Goal: Transaction & Acquisition: Purchase product/service

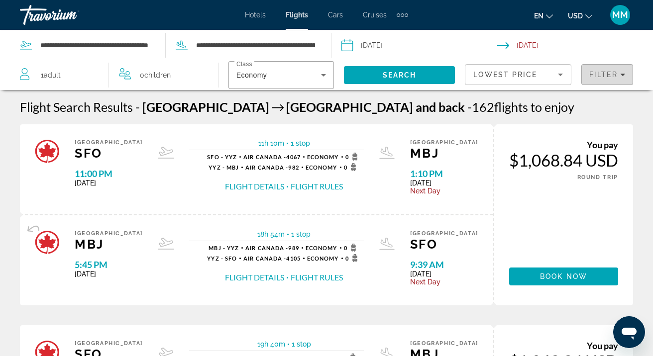
click at [619, 74] on div "Filter" at bounding box center [607, 75] width 36 height 8
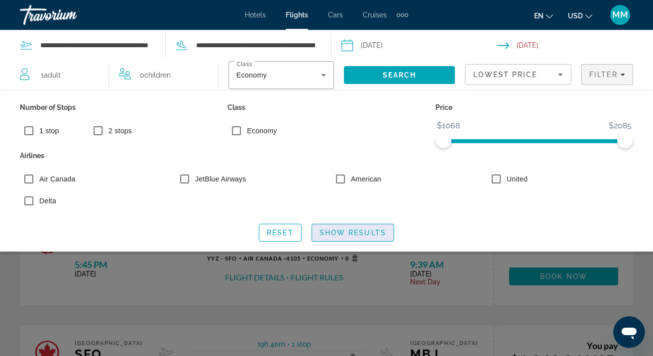
click at [332, 232] on span "Show Results" at bounding box center [353, 233] width 67 height 8
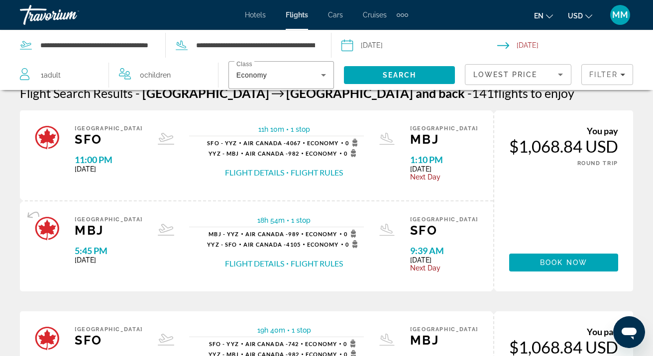
scroll to position [15, 0]
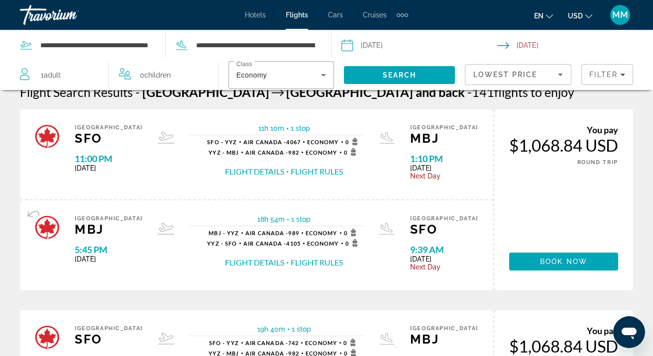
click at [272, 171] on button "Flight Details" at bounding box center [254, 171] width 59 height 11
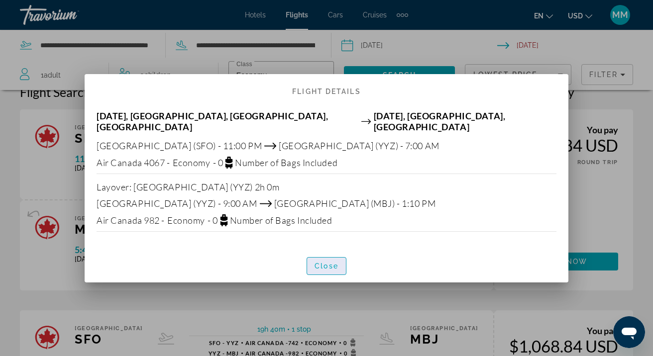
click at [324, 264] on span "Close" at bounding box center [327, 266] width 24 height 8
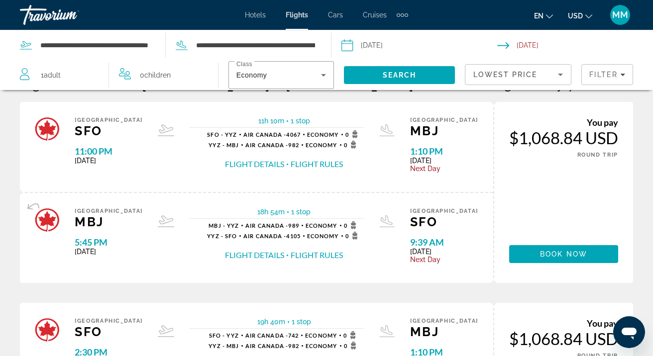
scroll to position [18, 0]
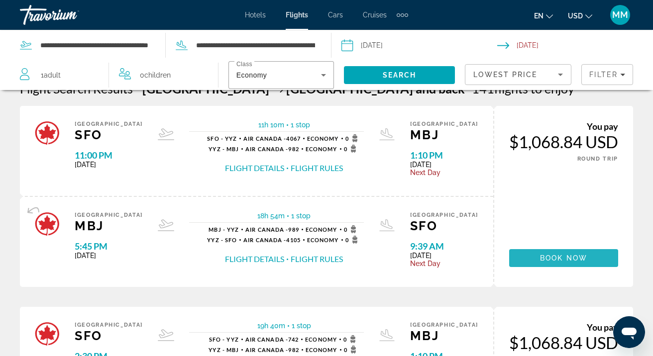
click at [557, 259] on span "Book now" at bounding box center [563, 258] width 47 height 8
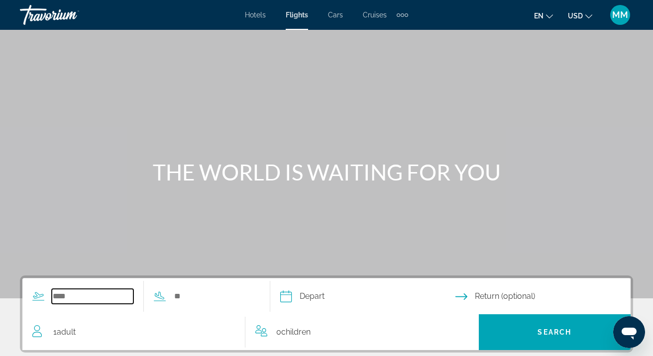
click at [104, 298] on input "Search widget" at bounding box center [93, 296] width 82 height 15
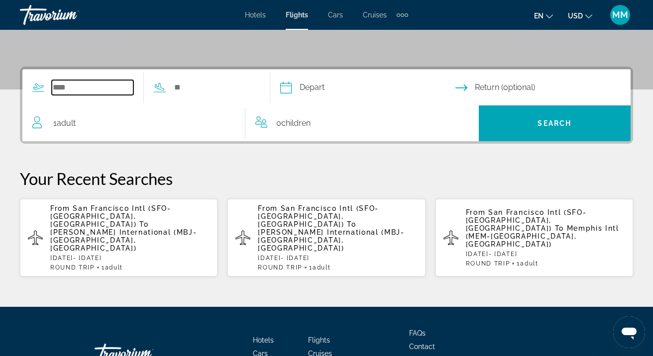
scroll to position [243, 0]
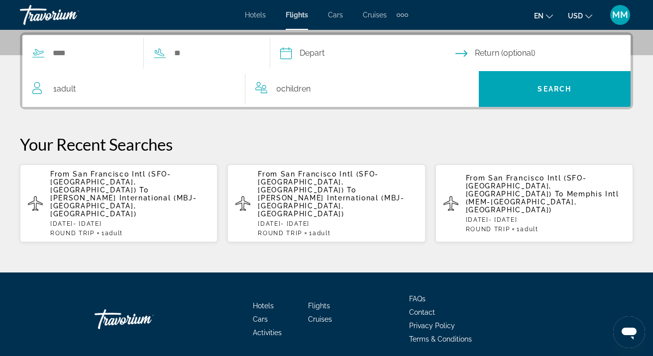
click at [117, 200] on p "From [GEOGRAPHIC_DATA] Intl (SFO-[GEOGRAPHIC_DATA], [GEOGRAPHIC_DATA]) To [PERS…" at bounding box center [129, 194] width 159 height 48
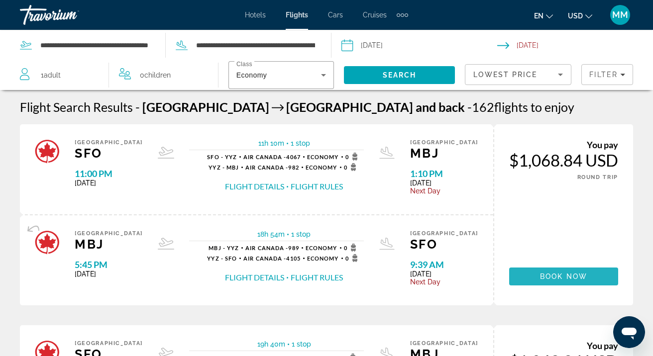
click at [552, 279] on span "Book now" at bounding box center [563, 277] width 47 height 8
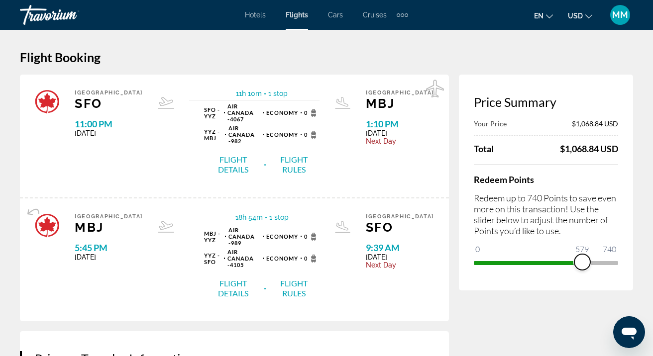
drag, startPoint x: 484, startPoint y: 261, endPoint x: 582, endPoint y: 256, distance: 98.2
click at [582, 256] on span "ngx-slider" at bounding box center [582, 262] width 16 height 16
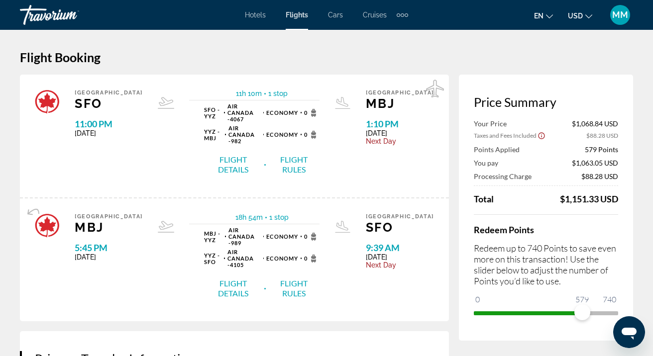
click at [519, 137] on span "Taxes and Fees Included" at bounding box center [505, 135] width 63 height 7
click at [538, 136] on icon "Show Taxes and Fees disclaimer" at bounding box center [541, 135] width 8 height 9
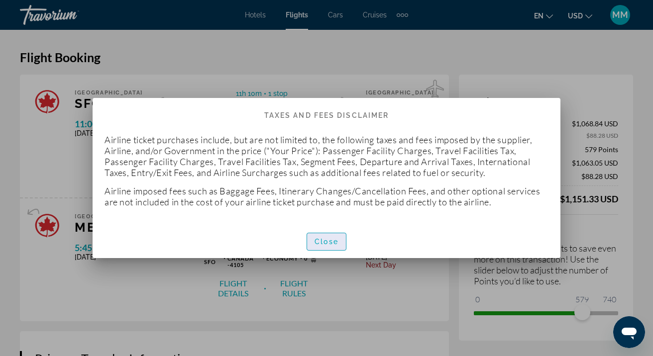
click at [327, 238] on span "Close" at bounding box center [327, 242] width 24 height 8
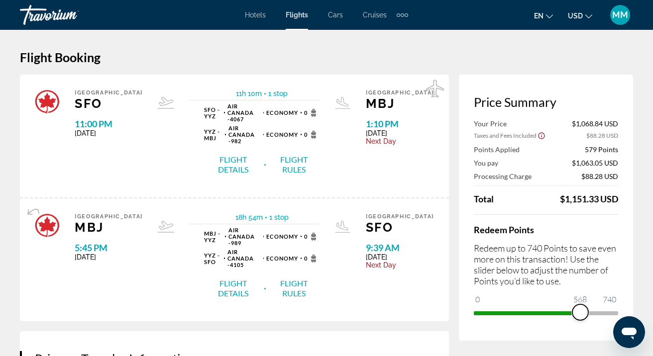
click at [580, 311] on span "ngx-slider" at bounding box center [580, 313] width 16 height 16
drag, startPoint x: 577, startPoint y: 314, endPoint x: 567, endPoint y: 313, distance: 10.6
click at [570, 313] on span "ngx-slider" at bounding box center [572, 313] width 16 height 16
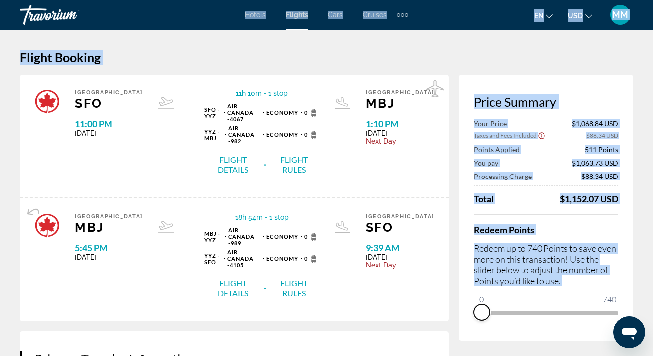
drag, startPoint x: 572, startPoint y: 274, endPoint x: 479, endPoint y: 291, distance: 95.1
click at [478, 291] on div "Redeem Points Redeem up to 740 Points to save even more on this transaction! Us…" at bounding box center [546, 267] width 144 height 107
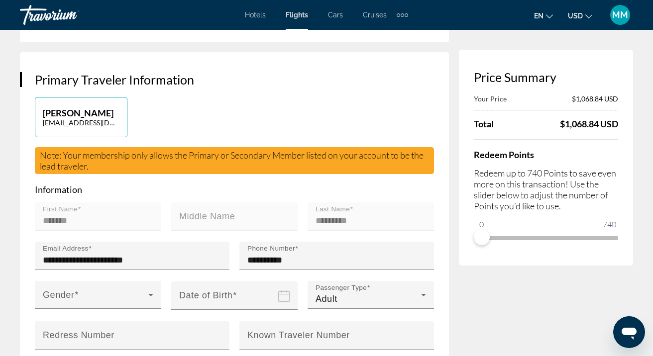
scroll to position [283, 0]
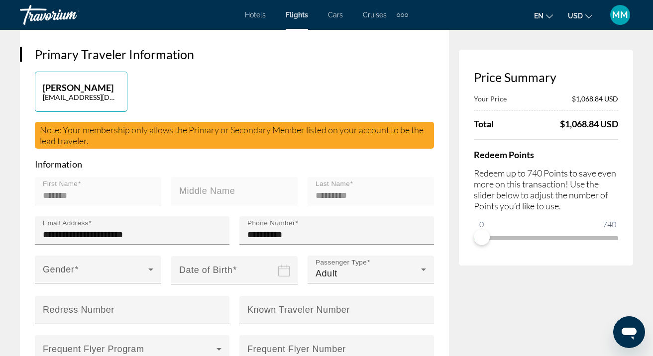
scroll to position [313, 0]
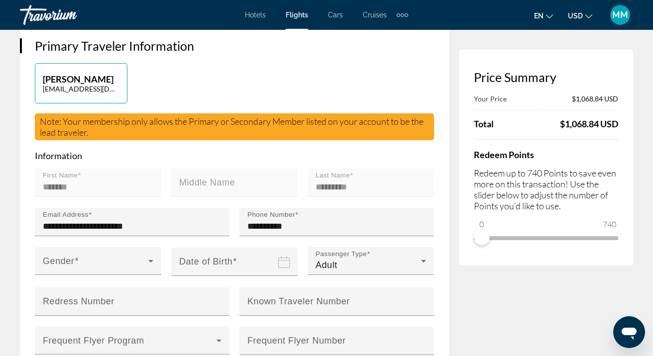
click at [560, 60] on div "Price Summary Your Price $1,068.84 USD Total $1,068.84 USD Redeem Points Redeem…" at bounding box center [546, 158] width 174 height 216
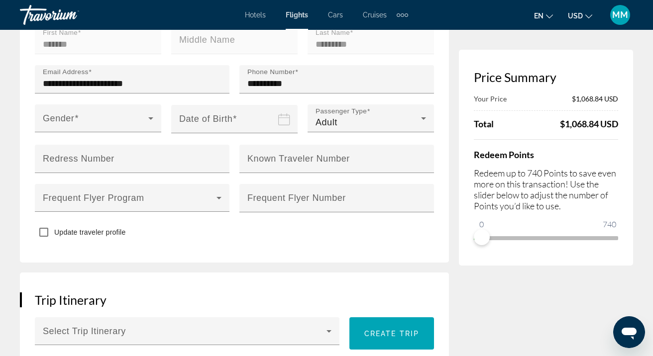
scroll to position [467, 0]
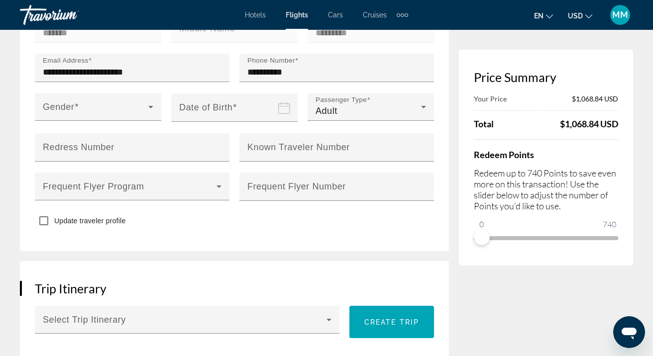
click at [533, 259] on div "Price Summary Your Price $1,068.84 USD Total $1,068.84 USD Redeem Points Redeem…" at bounding box center [546, 158] width 174 height 216
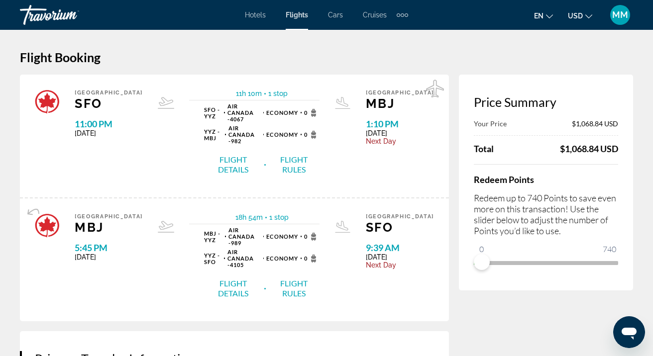
scroll to position [0, 0]
click at [226, 278] on button "Flight Details" at bounding box center [233, 288] width 58 height 21
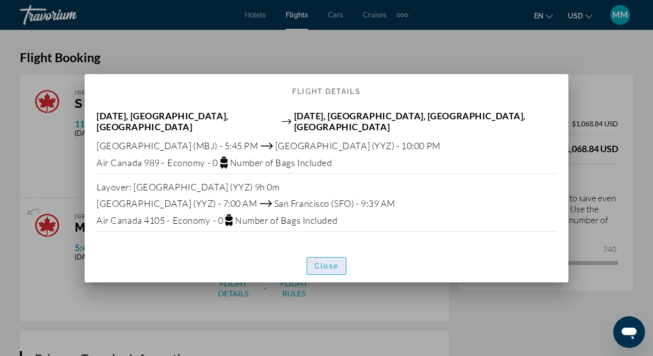
click at [328, 262] on span "Close" at bounding box center [327, 266] width 24 height 8
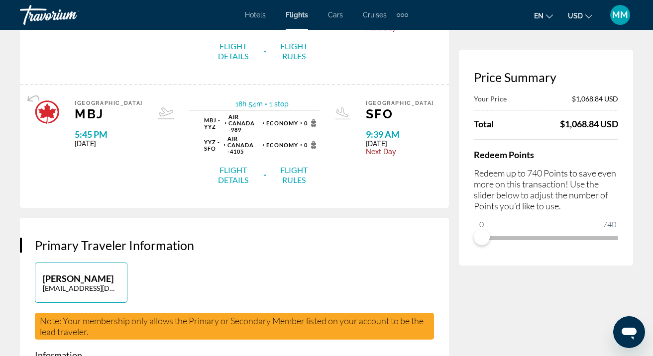
scroll to position [116, 0]
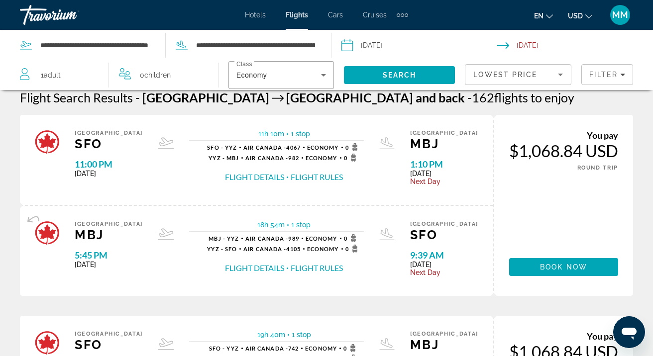
scroll to position [12, 0]
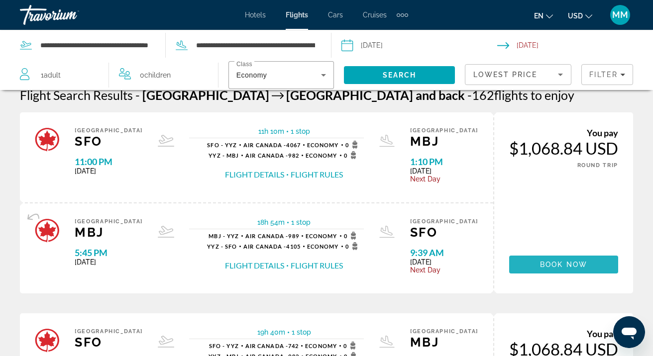
click at [558, 269] on span "Book now" at bounding box center [563, 265] width 47 height 8
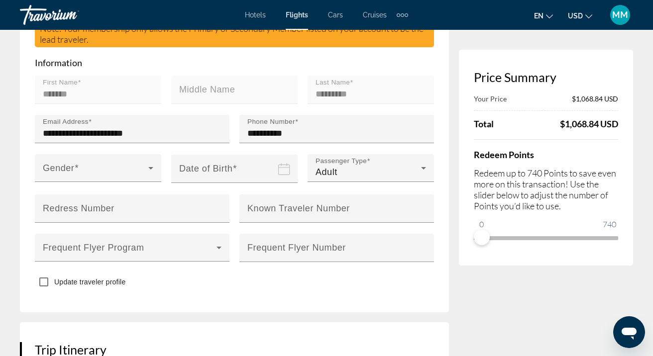
scroll to position [402, 0]
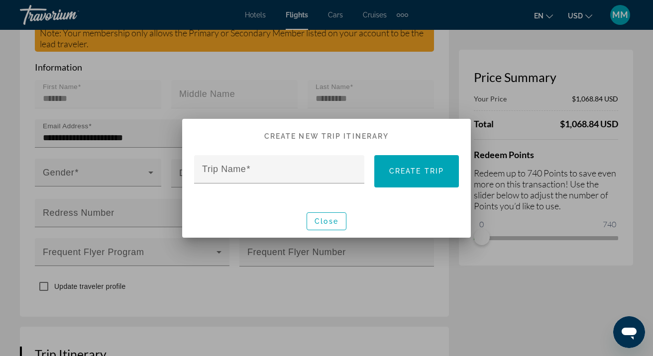
scroll to position [0, 0]
click at [330, 226] on span "button" at bounding box center [326, 222] width 39 height 24
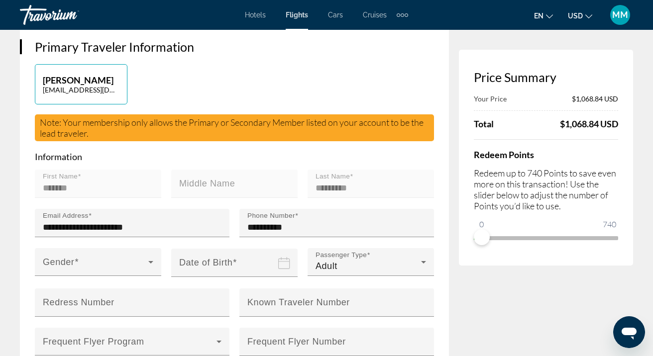
scroll to position [315, 0]
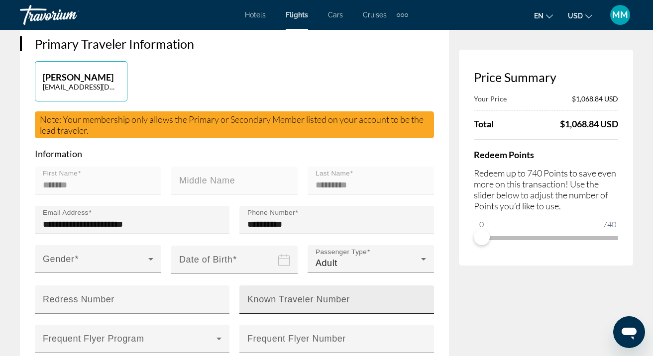
click at [284, 295] on mat-label "Known Traveler Number" at bounding box center [298, 300] width 103 height 10
click at [284, 298] on input "Known Traveler Number" at bounding box center [339, 304] width 185 height 12
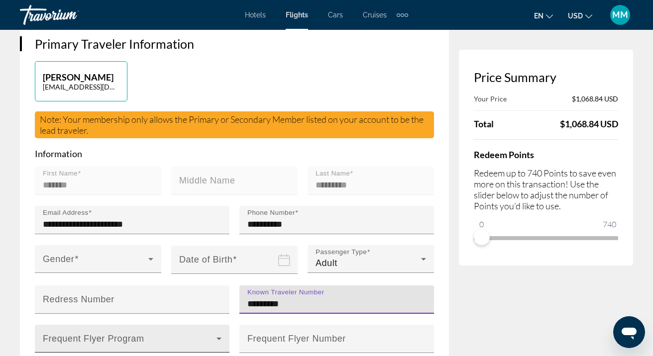
type input "*********"
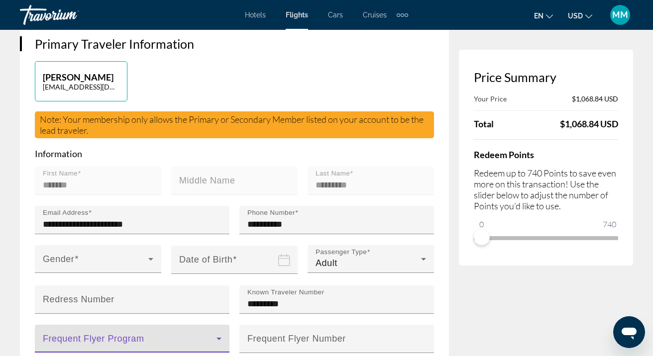
click at [219, 338] on icon "Main content" at bounding box center [218, 339] width 5 height 2
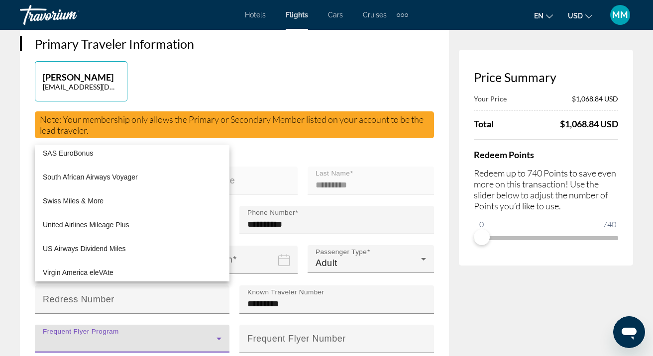
scroll to position [700, 0]
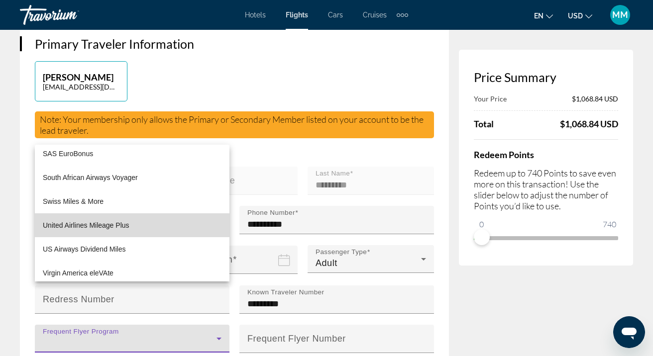
click at [132, 225] on mat-option "United Airlines Mileage Plus" at bounding box center [132, 226] width 195 height 24
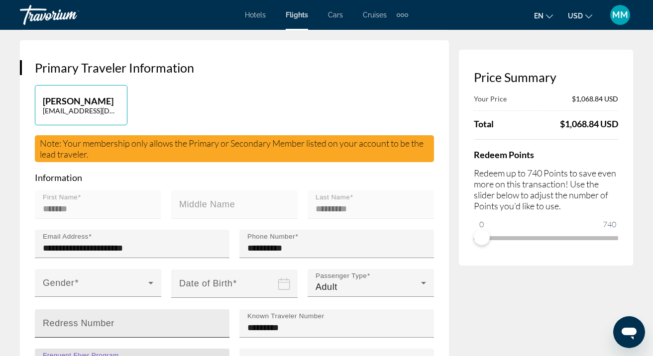
scroll to position [289, 0]
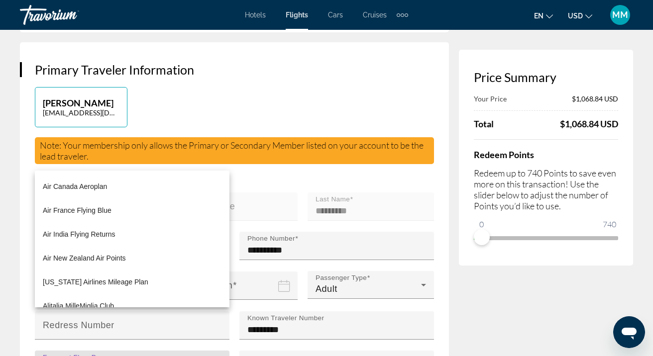
scroll to position [655, 0]
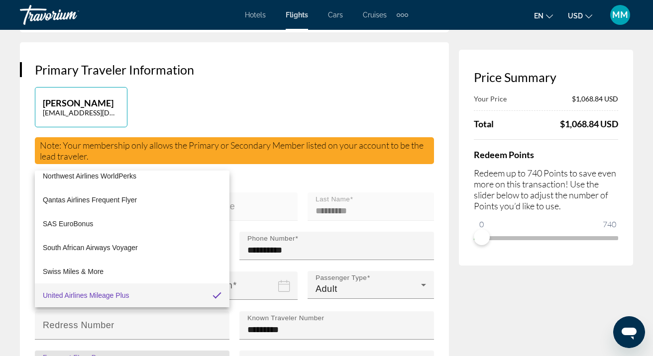
click at [248, 346] on div at bounding box center [326, 178] width 653 height 356
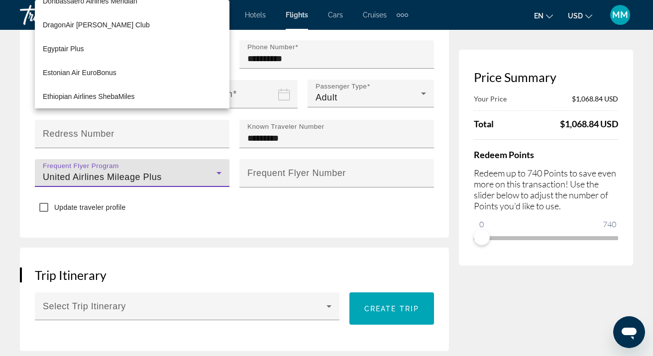
scroll to position [488, 0]
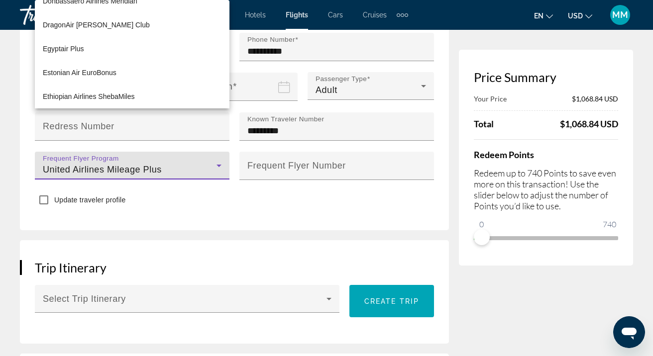
click at [220, 158] on div at bounding box center [326, 178] width 653 height 356
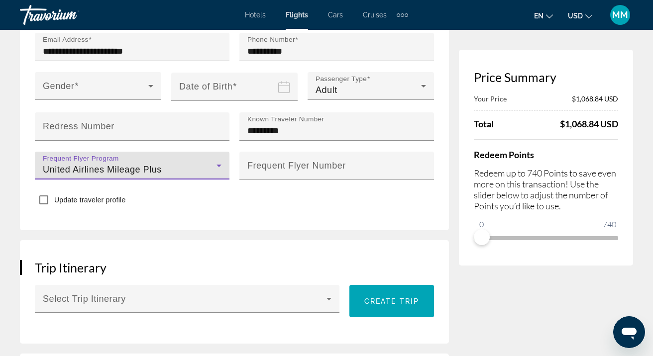
click at [108, 165] on span "United Airlines Mileage Plus" at bounding box center [102, 170] width 119 height 10
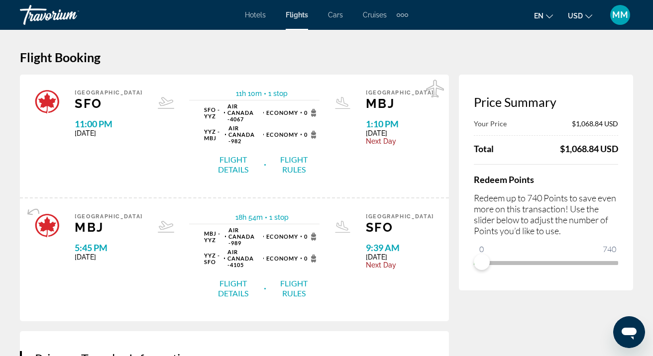
scroll to position [0, 0]
click at [493, 318] on div at bounding box center [326, 178] width 653 height 356
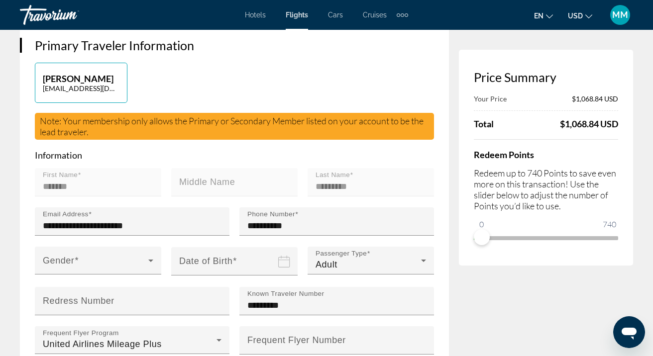
scroll to position [319, 0]
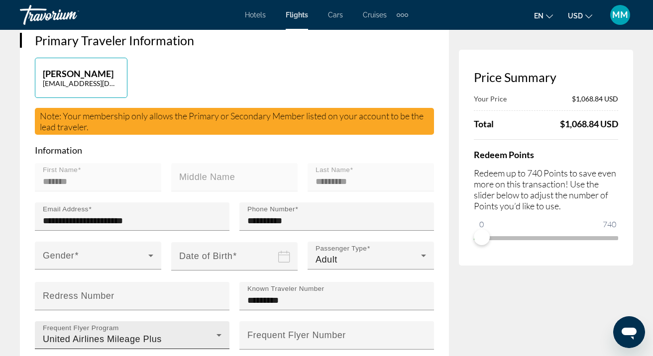
click at [115, 334] on span "United Airlines Mileage Plus" at bounding box center [102, 339] width 119 height 10
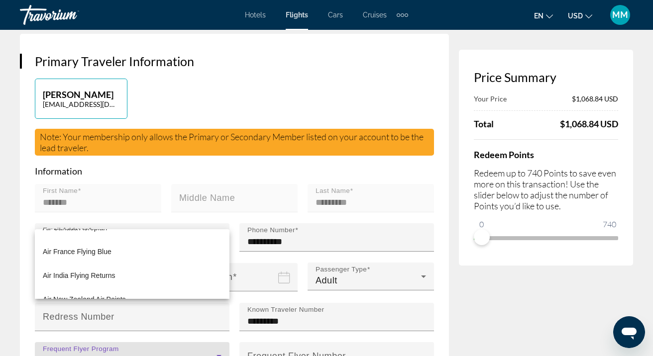
scroll to position [24, 0]
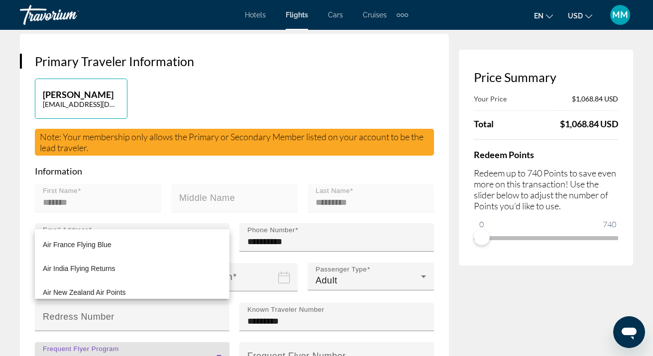
click at [218, 312] on div at bounding box center [326, 178] width 653 height 356
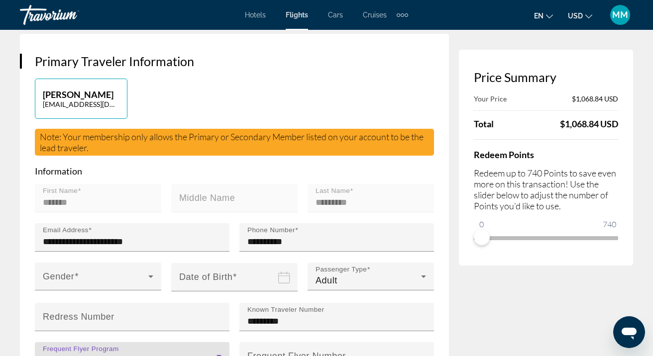
click at [149, 355] on span "United Airlines Mileage Plus" at bounding box center [102, 360] width 119 height 10
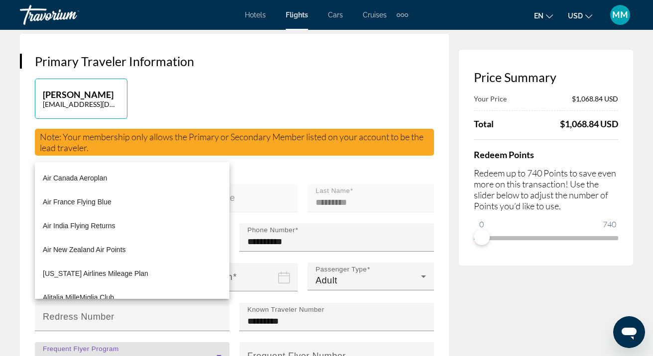
scroll to position [655, 0]
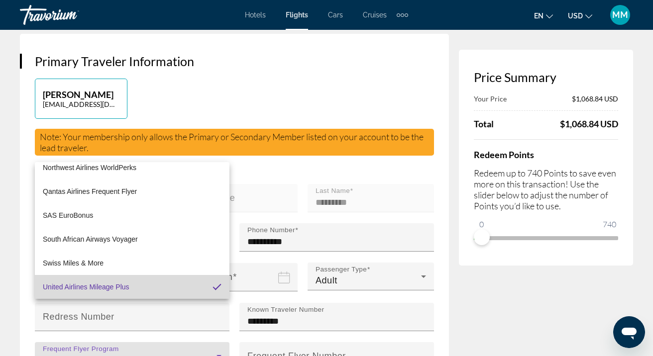
click at [214, 287] on mat-pseudo-checkbox at bounding box center [217, 287] width 9 height 9
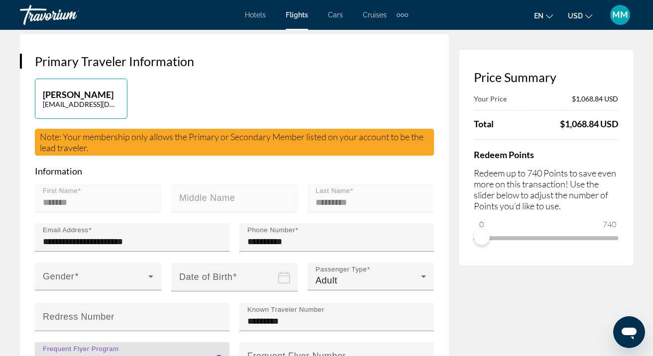
click at [188, 354] on div "United Airlines Mileage Plus" at bounding box center [130, 360] width 174 height 12
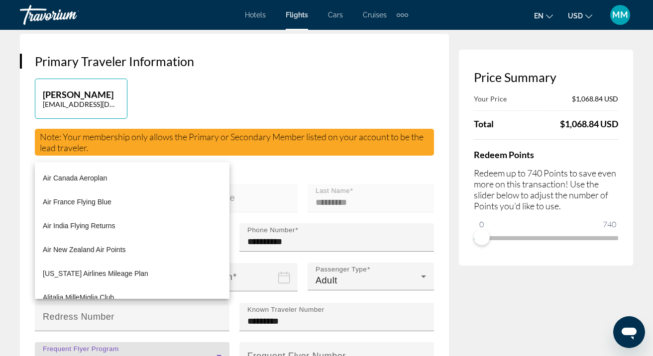
scroll to position [0, 0]
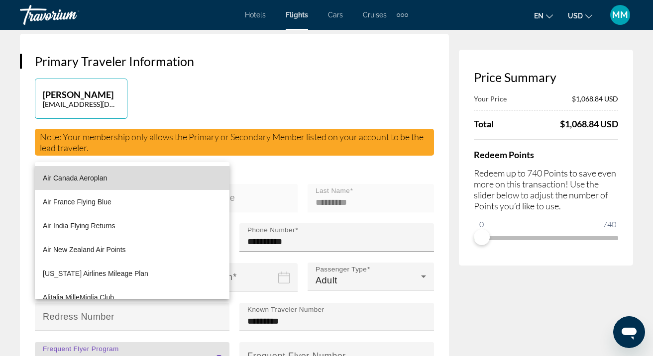
click at [113, 167] on mat-option "Air Canada Aeroplan" at bounding box center [132, 178] width 195 height 24
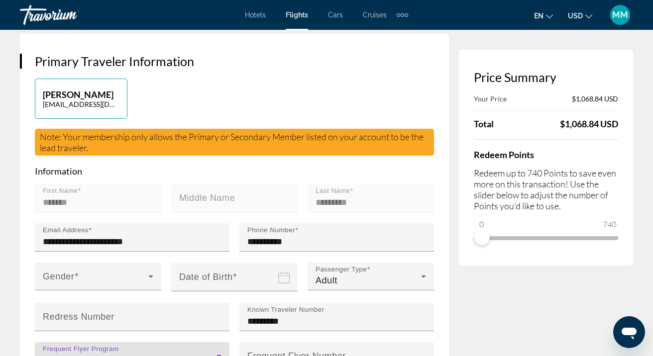
click at [219, 350] on icon "Main content" at bounding box center [219, 356] width 12 height 12
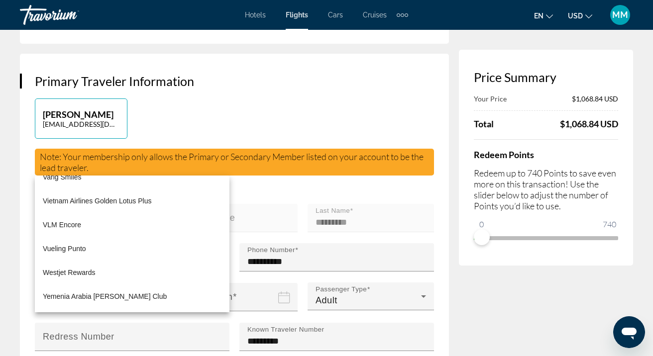
scroll to position [284, 0]
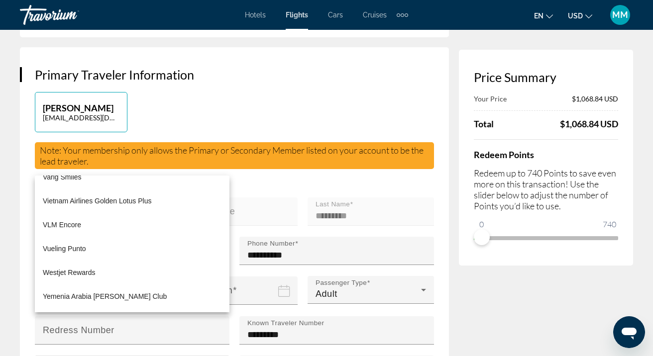
click at [124, 332] on div at bounding box center [326, 178] width 653 height 356
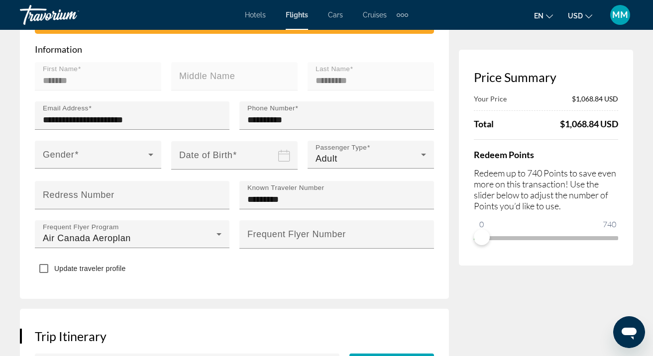
scroll to position [421, 0]
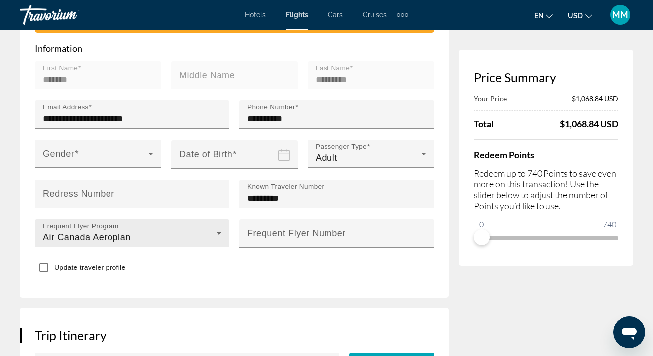
click at [219, 227] on icon "Main content" at bounding box center [219, 233] width 12 height 12
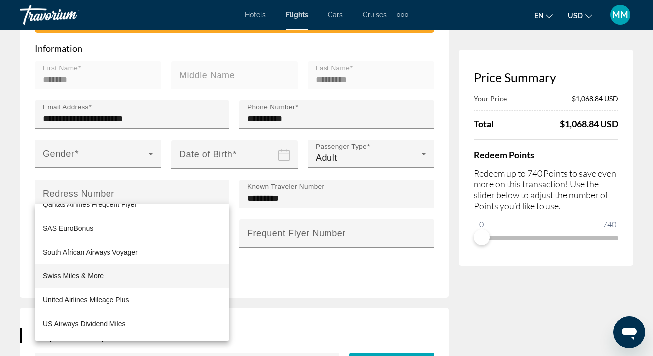
scroll to position [685, 0]
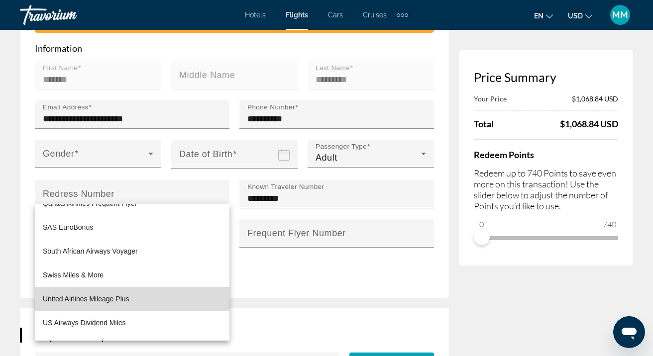
click at [105, 298] on span "United Airlines Mileage Plus" at bounding box center [86, 299] width 87 height 12
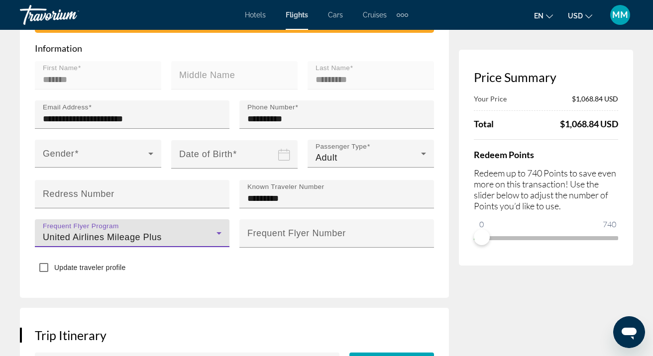
click at [219, 227] on icon "Main content" at bounding box center [219, 233] width 12 height 12
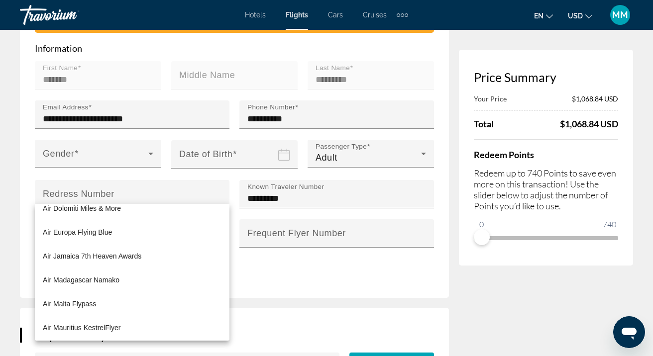
scroll to position [1230, 0]
click at [320, 303] on div at bounding box center [326, 178] width 653 height 356
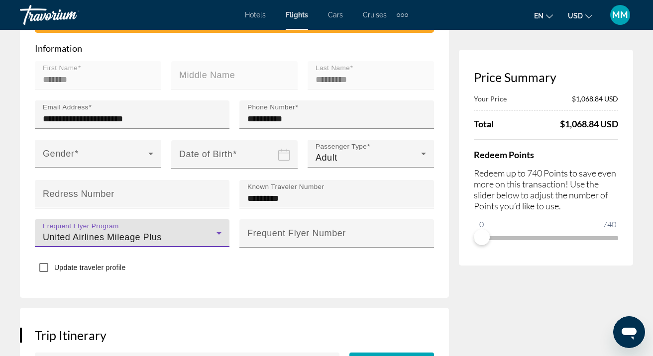
click at [219, 232] on icon "Main content" at bounding box center [218, 233] width 5 height 2
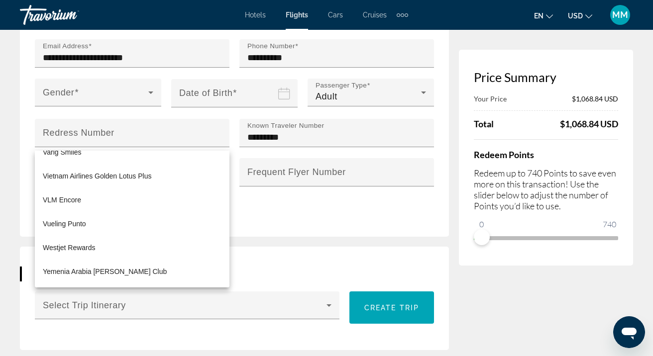
scroll to position [472, 0]
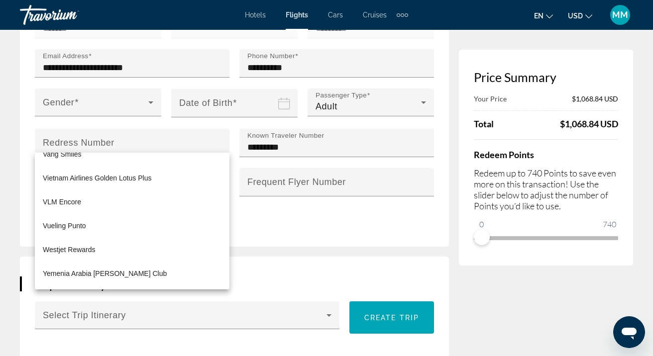
click at [385, 135] on div at bounding box center [326, 178] width 653 height 356
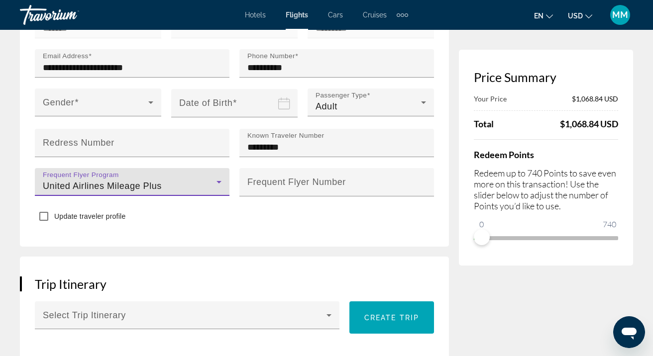
click at [217, 176] on icon "Main content" at bounding box center [219, 182] width 12 height 12
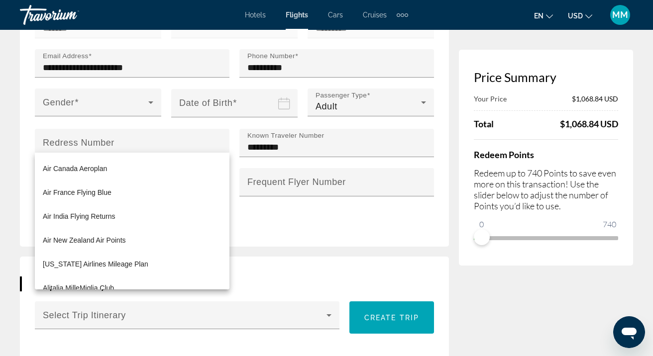
scroll to position [655, 0]
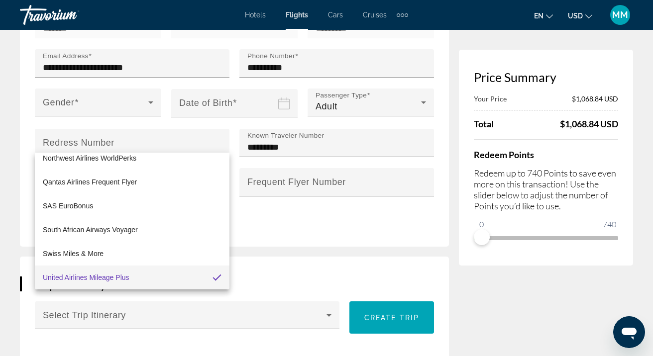
click at [400, 214] on div at bounding box center [326, 178] width 653 height 356
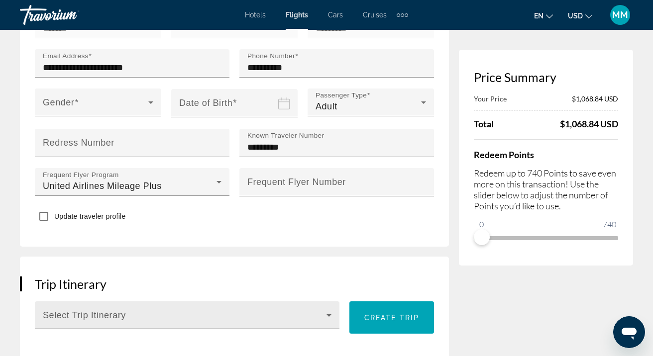
scroll to position [469, 0]
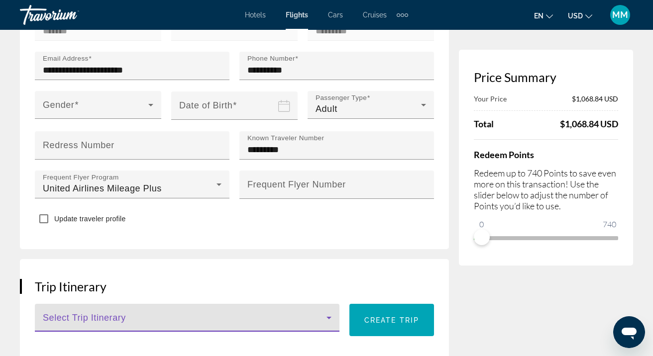
click at [328, 317] on icon "Main content" at bounding box center [328, 318] width 5 height 2
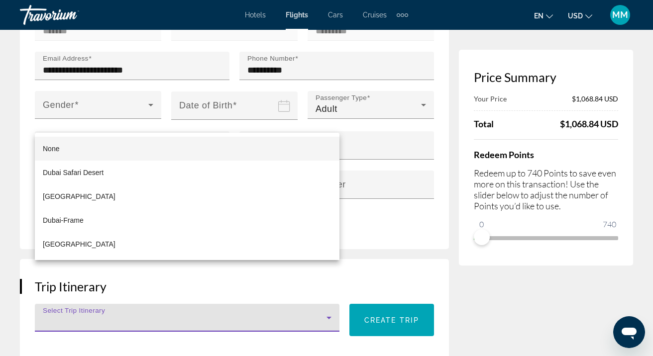
click at [366, 230] on div at bounding box center [326, 178] width 653 height 356
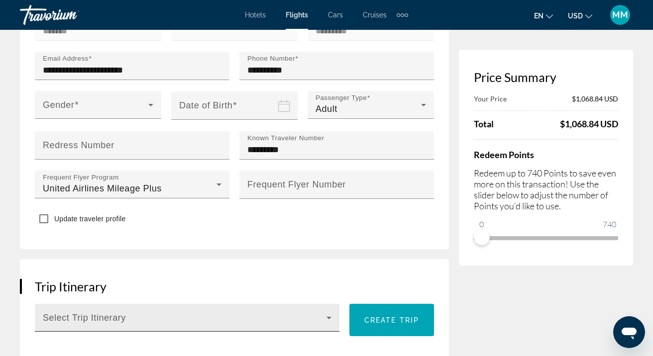
click at [148, 316] on span "Main content" at bounding box center [185, 322] width 284 height 12
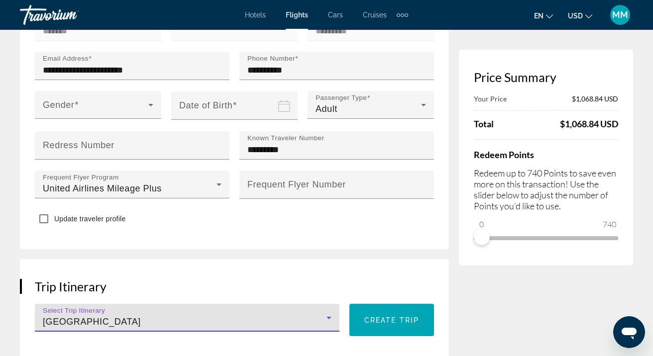
click at [117, 316] on div "[GEOGRAPHIC_DATA]" at bounding box center [185, 322] width 284 height 12
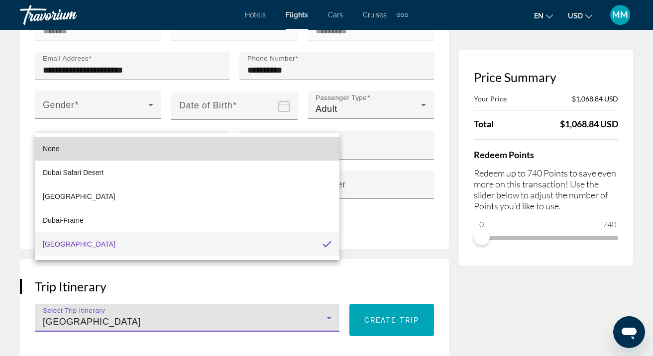
click at [64, 145] on mat-option "None" at bounding box center [187, 149] width 305 height 24
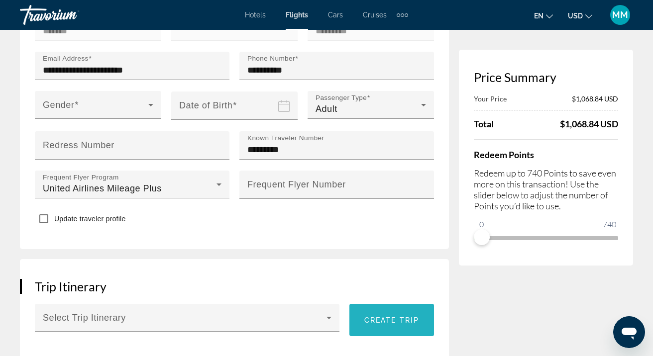
click at [398, 317] on span "Create trip" at bounding box center [391, 321] width 55 height 8
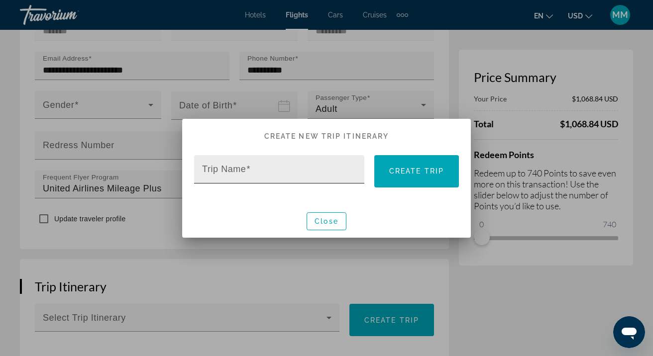
click at [250, 171] on span at bounding box center [248, 169] width 4 height 10
click at [250, 171] on input "Trip Name" at bounding box center [282, 174] width 160 height 12
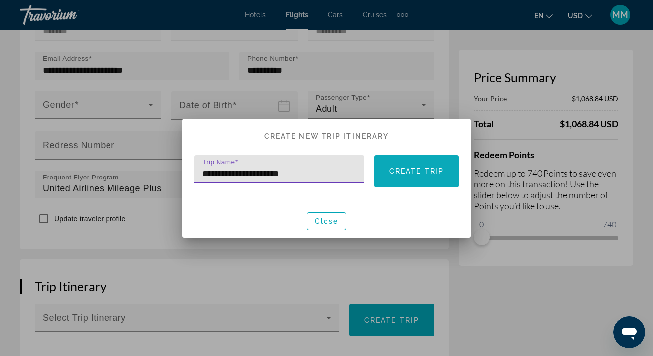
type input "**********"
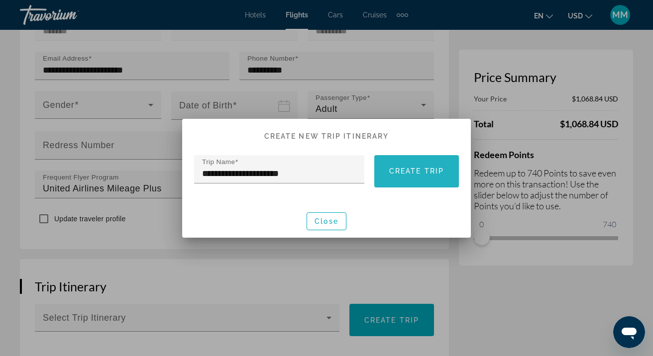
click at [405, 171] on span "Create trip" at bounding box center [416, 171] width 55 height 8
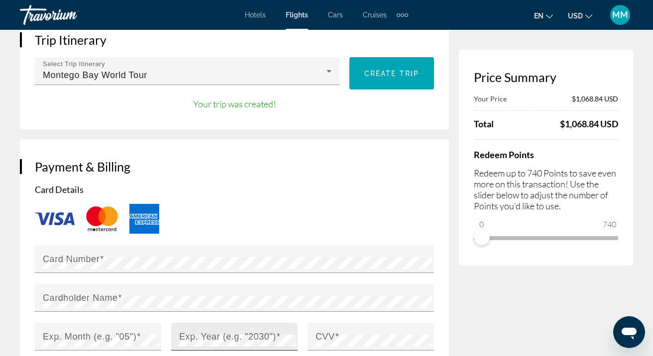
scroll to position [726, 0]
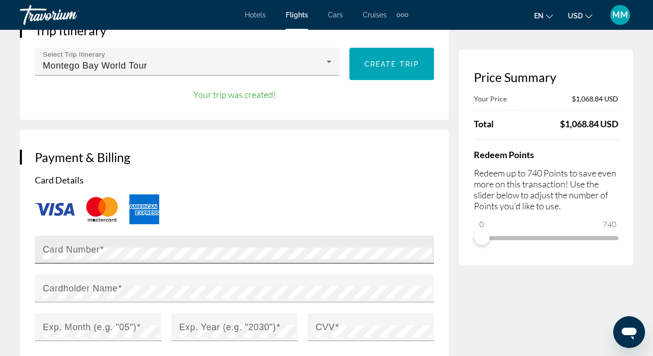
click at [80, 244] on mat-label "Card Number" at bounding box center [71, 249] width 57 height 10
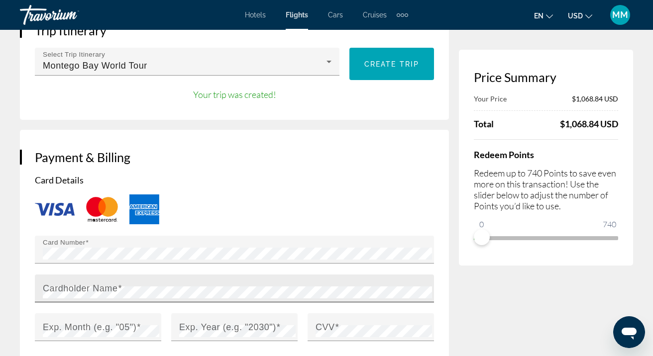
click at [58, 283] on mat-label "Cardholder Name" at bounding box center [80, 288] width 75 height 10
click at [49, 322] on mat-label "Exp. Month (e.g. "05")" at bounding box center [90, 327] width 94 height 10
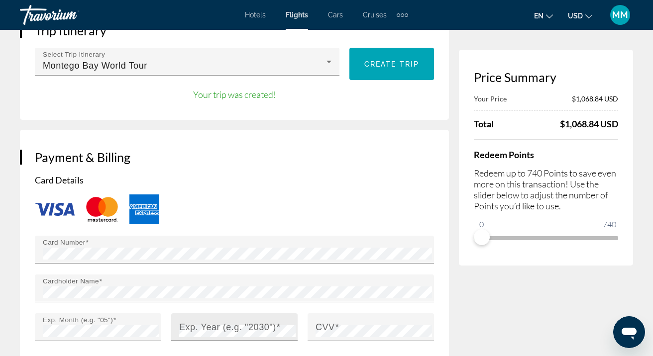
click at [178, 314] on div "Exp. Year (e.g. "2030")" at bounding box center [234, 328] width 126 height 28
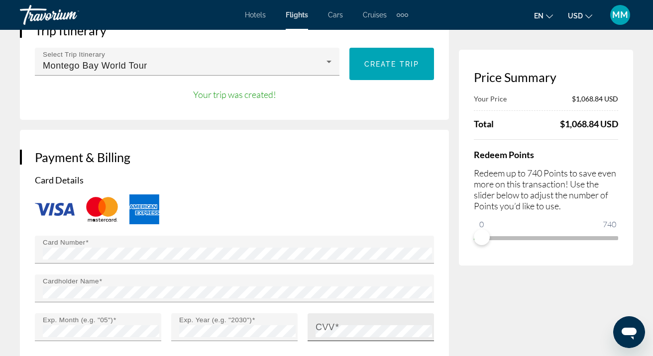
click at [315, 314] on div "CVV" at bounding box center [371, 328] width 126 height 28
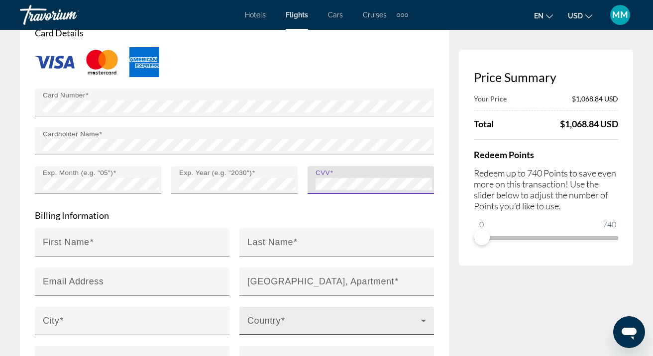
scroll to position [900, 0]
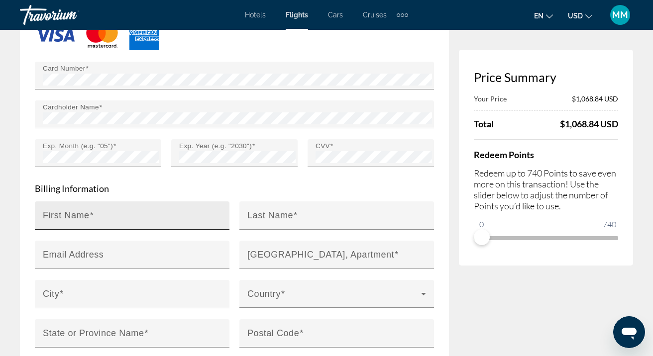
click at [83, 210] on mat-label "First Name" at bounding box center [66, 215] width 47 height 10
click at [83, 214] on input "First Name" at bounding box center [135, 220] width 185 height 12
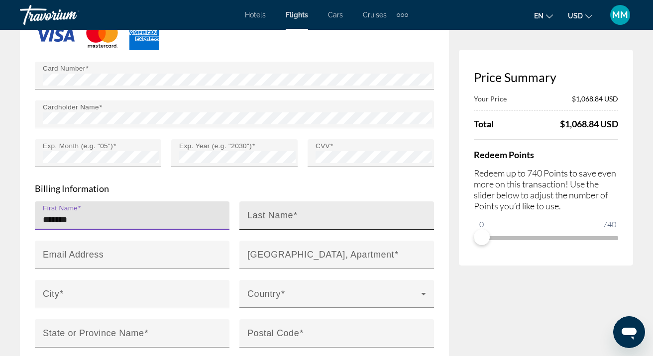
type input "*******"
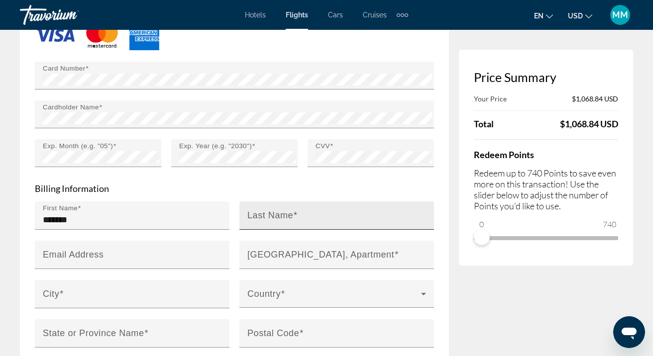
click at [265, 210] on mat-label "Last Name" at bounding box center [270, 215] width 46 height 10
click at [265, 214] on input "Last Name" at bounding box center [339, 220] width 185 height 12
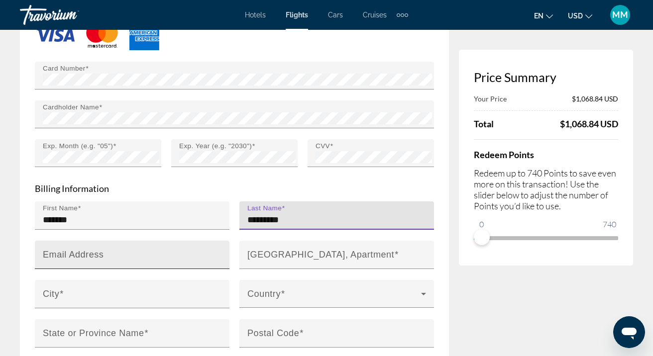
type input "*********"
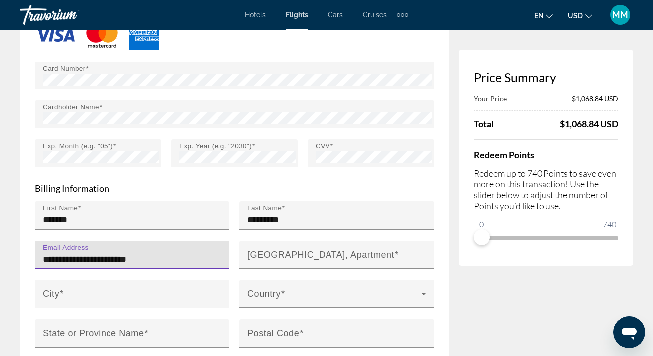
type input "**********"
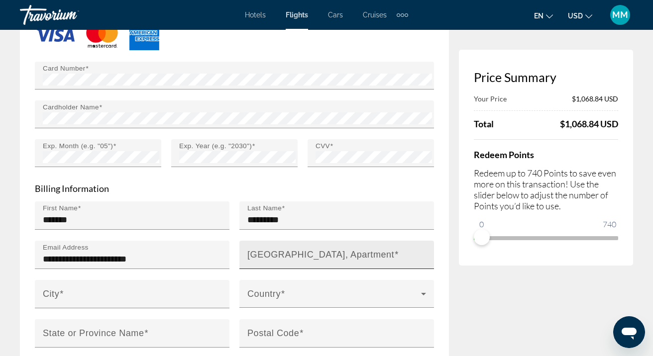
click at [249, 249] on mat-label "[GEOGRAPHIC_DATA], Apartment" at bounding box center [320, 254] width 147 height 10
click at [249, 253] on input "[GEOGRAPHIC_DATA], Apartment" at bounding box center [339, 259] width 185 height 12
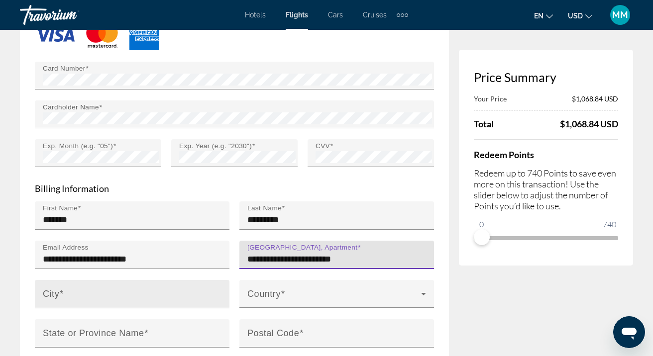
type input "**********"
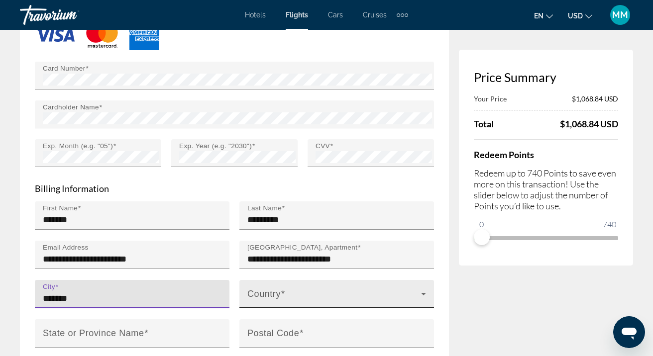
type input "*******"
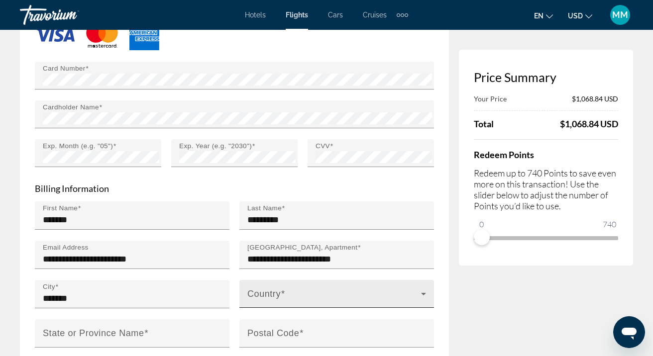
click at [262, 289] on mat-label "Country" at bounding box center [263, 294] width 33 height 10
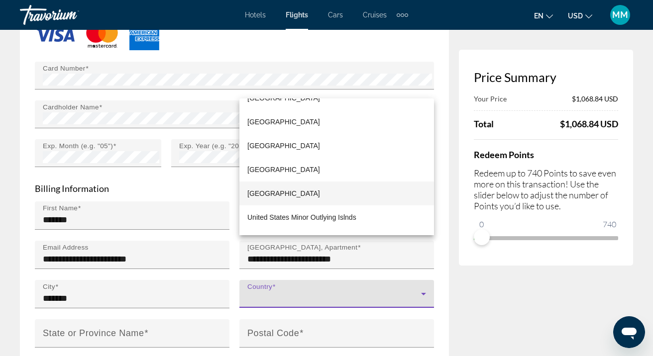
scroll to position [5703, 0]
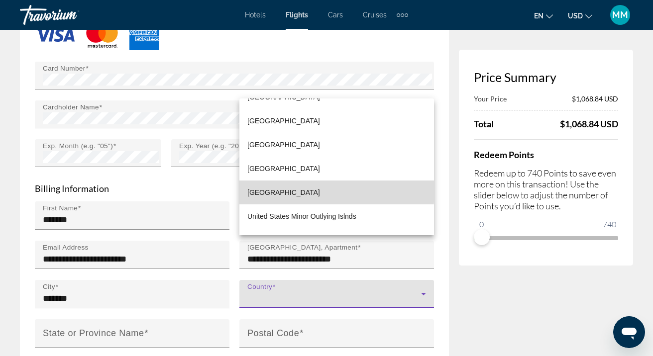
click at [292, 190] on span "[GEOGRAPHIC_DATA]" at bounding box center [283, 193] width 73 height 12
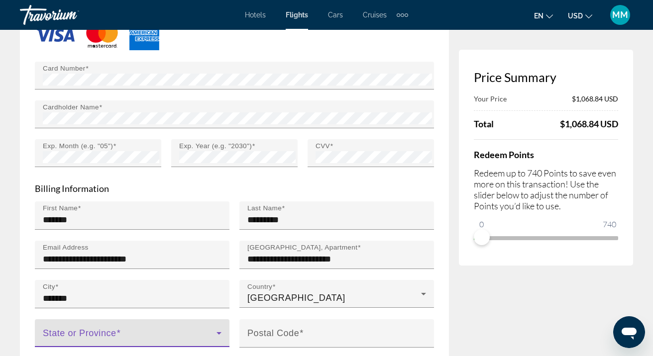
click at [218, 327] on icon "Main content" at bounding box center [219, 333] width 12 height 12
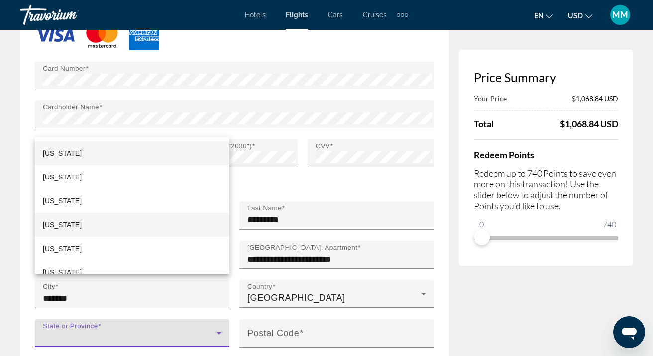
scroll to position [22, 0]
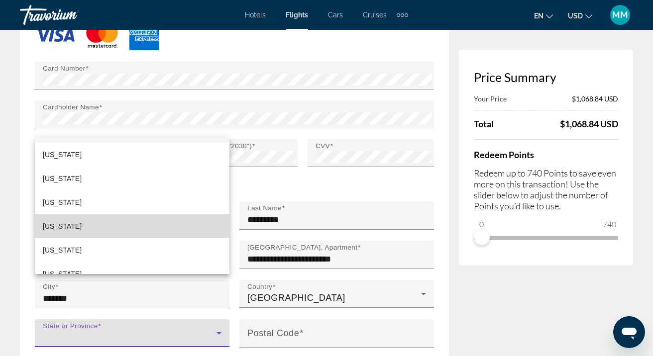
click at [71, 224] on span "[US_STATE]" at bounding box center [62, 226] width 39 height 12
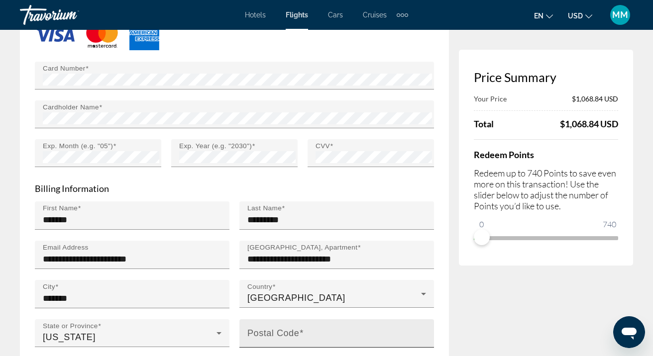
click at [288, 328] on mat-label "Postal Code" at bounding box center [273, 333] width 52 height 10
click at [288, 332] on input "Postal Code" at bounding box center [339, 338] width 185 height 12
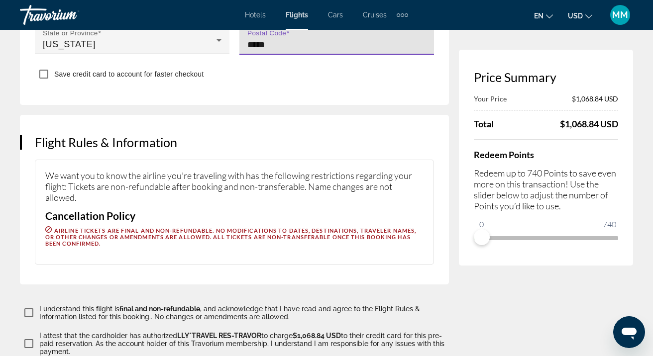
scroll to position [1206, 0]
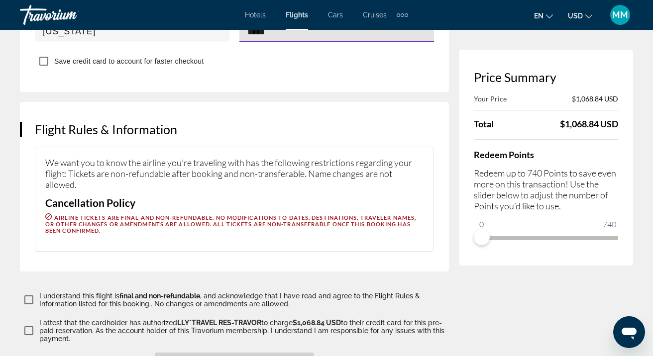
type input "*****"
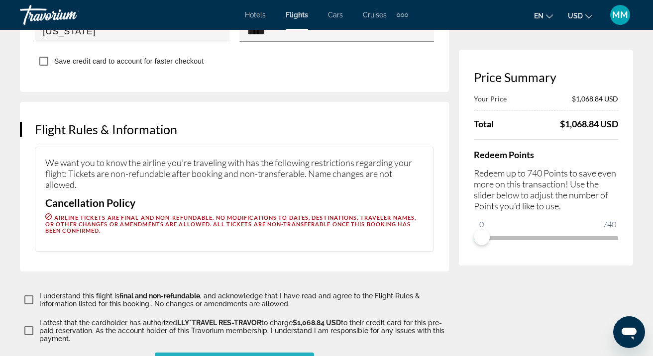
click at [227, 356] on span "Book this flight" at bounding box center [235, 362] width 80 height 8
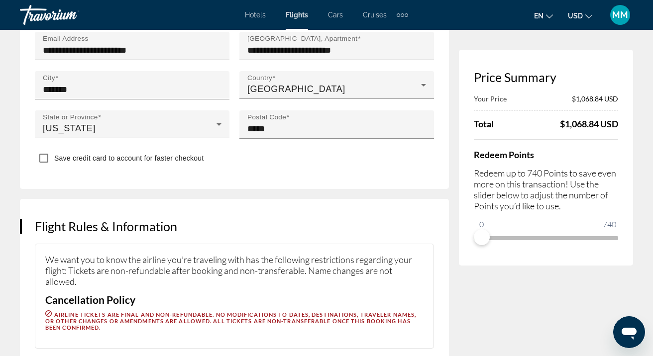
click at [148, 219] on h3 "Flight Rules & Information" at bounding box center [234, 226] width 399 height 15
click at [149, 219] on h3 "Flight Rules & Information" at bounding box center [234, 226] width 399 height 15
click at [84, 219] on h3 "Flight Rules & Information" at bounding box center [234, 226] width 399 height 15
click at [97, 219] on h3 "Flight Rules & Information" at bounding box center [234, 226] width 399 height 15
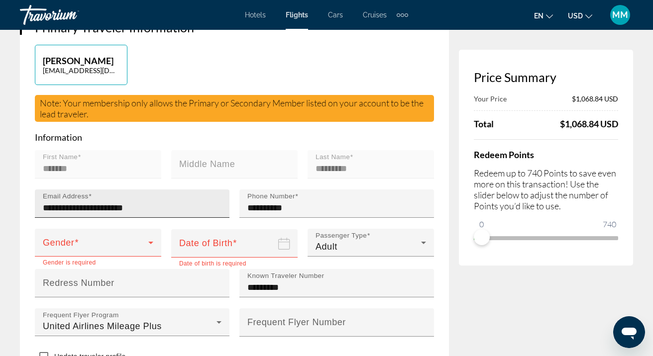
scroll to position [332, 0]
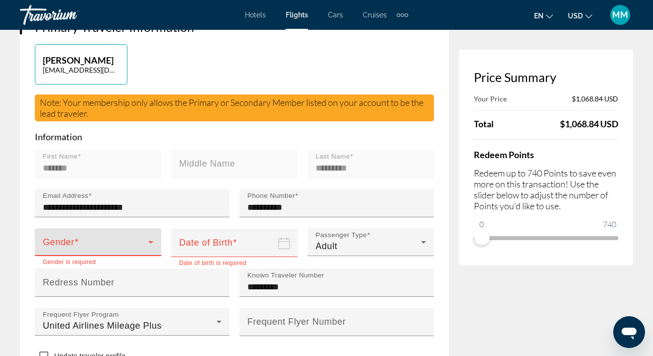
click at [65, 240] on span "Main content" at bounding box center [96, 246] width 106 height 12
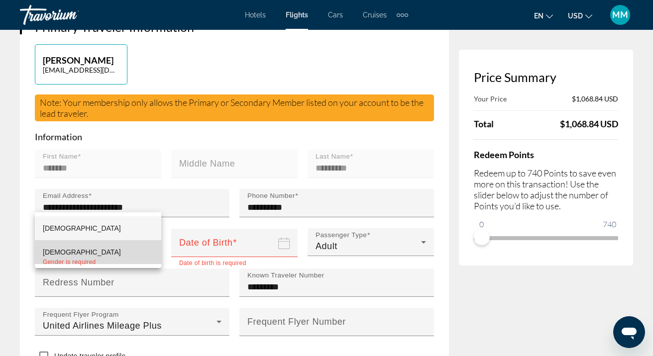
click at [52, 250] on span "[DEMOGRAPHIC_DATA]" at bounding box center [82, 252] width 78 height 8
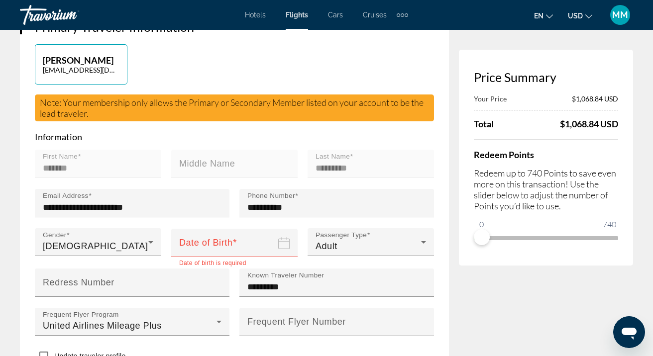
click at [200, 228] on input "Date of birth" at bounding box center [236, 249] width 130 height 43
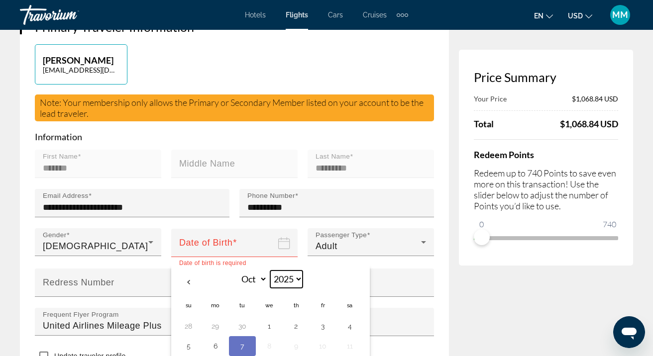
select select "****"
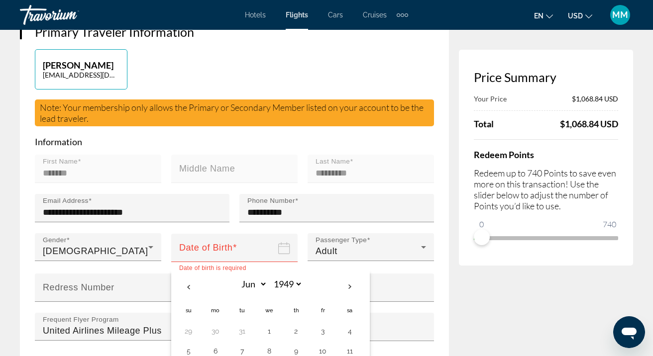
click at [281, 242] on icon "Date of birth" at bounding box center [284, 248] width 12 height 12
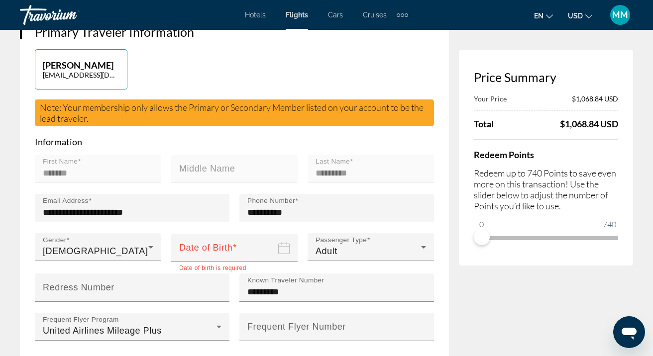
click at [282, 242] on icon "Date of birth" at bounding box center [284, 248] width 12 height 12
select select "*"
select select "****"
click at [235, 233] on input "Date of birth" at bounding box center [236, 254] width 130 height 43
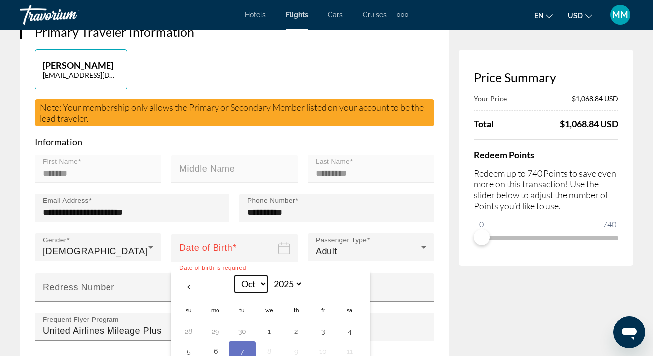
select select "*"
select select "****"
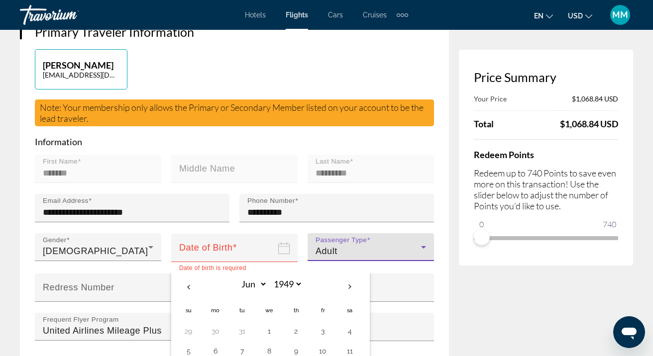
click at [414, 245] on div "Adult" at bounding box center [369, 251] width 106 height 12
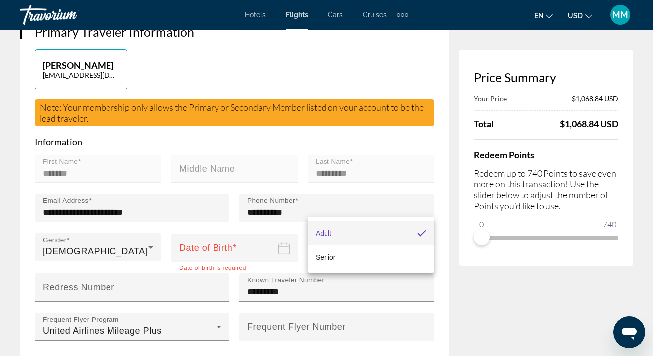
click at [251, 204] on div at bounding box center [326, 178] width 653 height 356
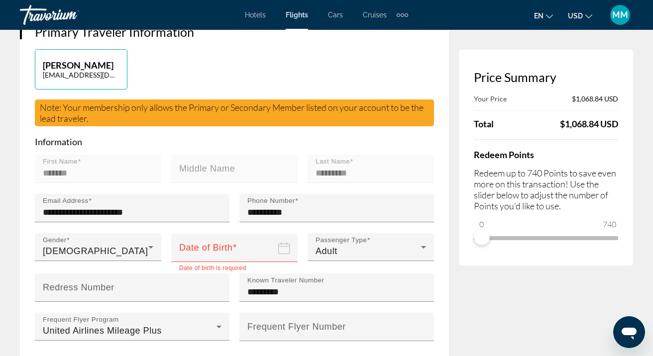
click at [209, 233] on input "Date of birth" at bounding box center [236, 254] width 130 height 43
select select "*"
select select "****"
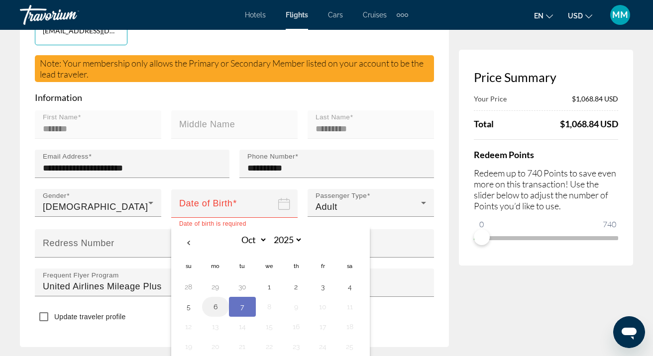
scroll to position [361, 0]
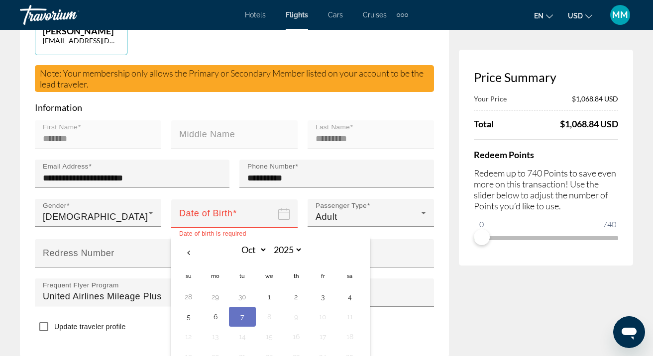
click at [230, 199] on input "Date of birth" at bounding box center [236, 220] width 130 height 43
click at [235, 228] on mat-error "Date of birth is required" at bounding box center [234, 233] width 110 height 11
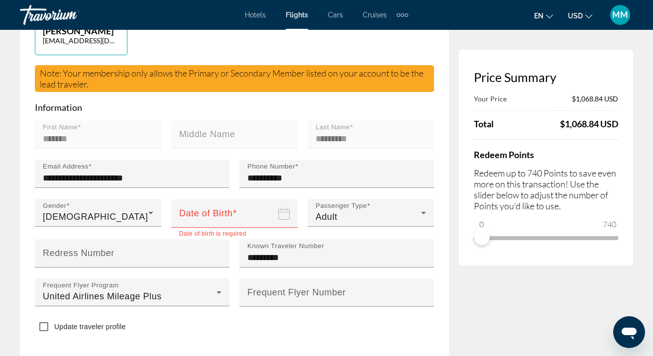
click at [238, 199] on input "Date of birth" at bounding box center [236, 220] width 130 height 43
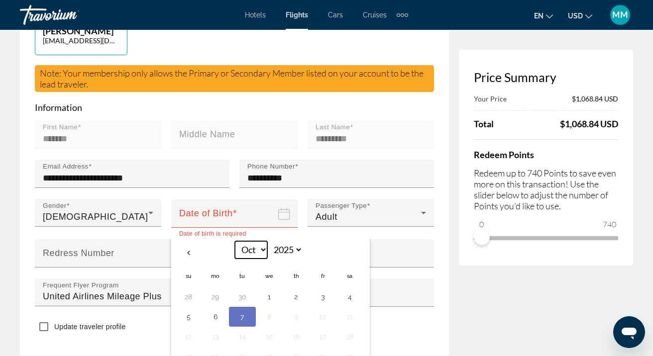
select select "*"
select select "****"
click at [243, 330] on button "14" at bounding box center [242, 337] width 16 height 14
type input "**********"
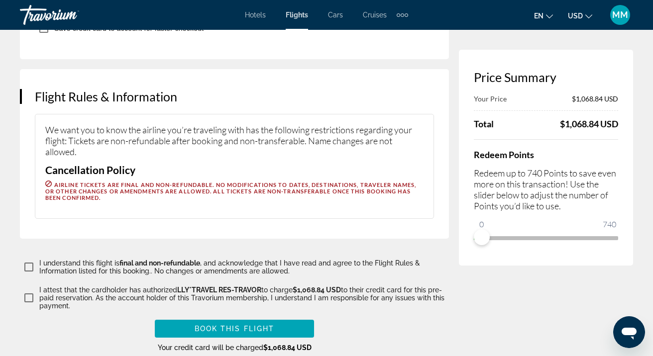
scroll to position [1237, 0]
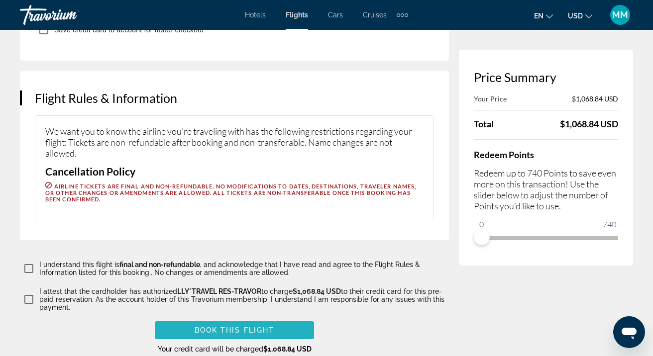
click at [258, 326] on span "Book this flight" at bounding box center [235, 330] width 80 height 8
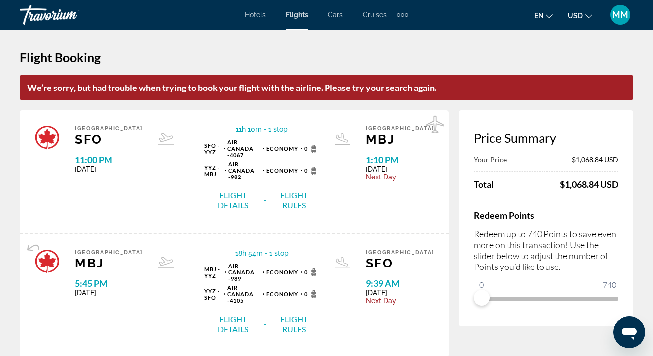
scroll to position [0, 0]
click at [578, 58] on h1 "Flight Booking" at bounding box center [326, 57] width 613 height 15
click at [298, 13] on span "Flights" at bounding box center [297, 15] width 22 height 8
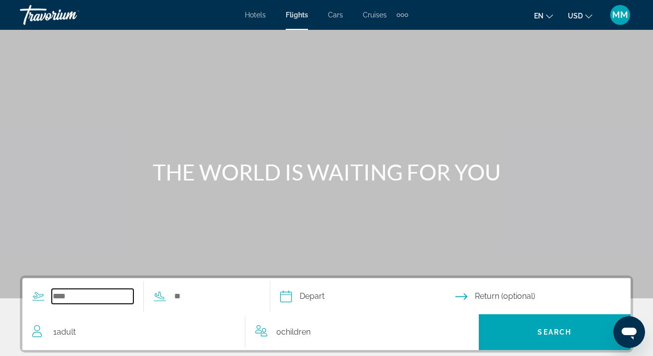
click at [85, 298] on input "Search widget" at bounding box center [93, 296] width 82 height 15
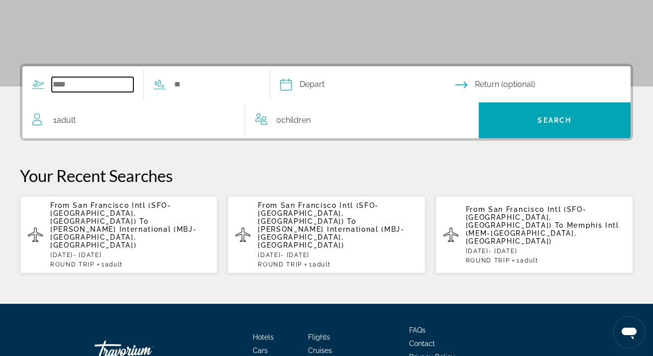
scroll to position [243, 0]
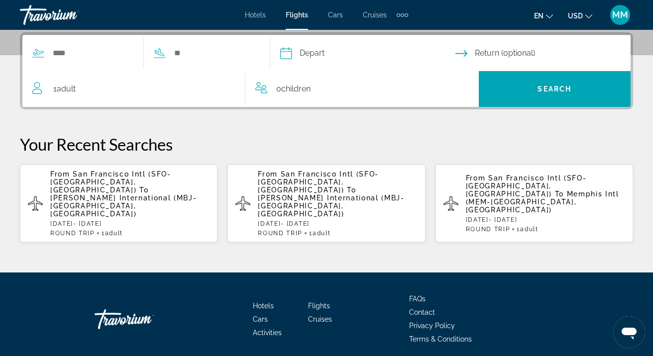
click at [122, 196] on p "From [GEOGRAPHIC_DATA] Intl (SFO-[GEOGRAPHIC_DATA], [GEOGRAPHIC_DATA]) To [PERS…" at bounding box center [129, 194] width 159 height 48
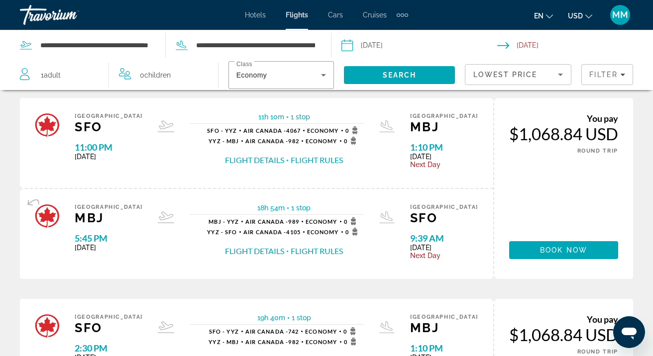
scroll to position [44, 0]
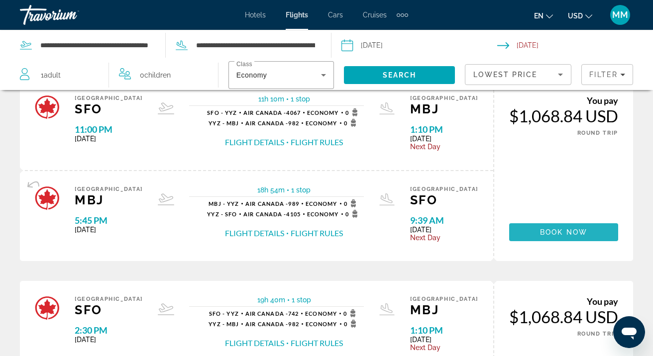
click at [562, 234] on span "Book now" at bounding box center [563, 232] width 47 height 8
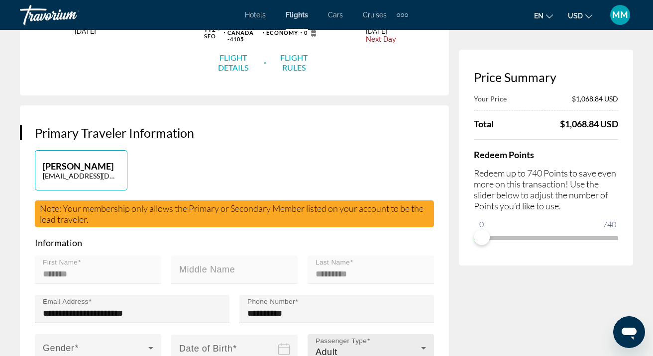
scroll to position [245, 0]
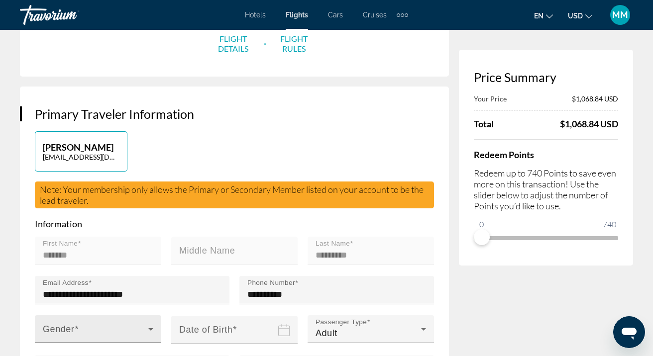
click at [149, 328] on icon "Main content" at bounding box center [150, 329] width 5 height 2
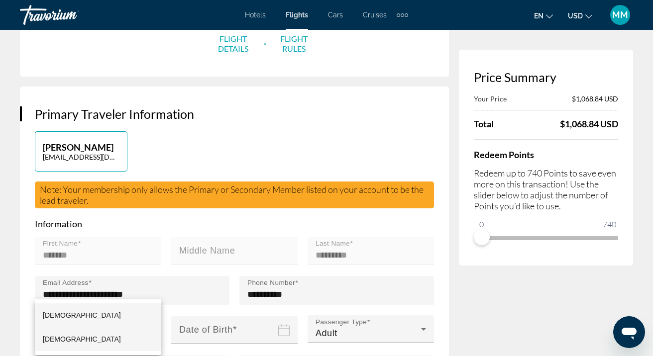
click at [75, 338] on mat-option "[DEMOGRAPHIC_DATA]" at bounding box center [98, 339] width 126 height 24
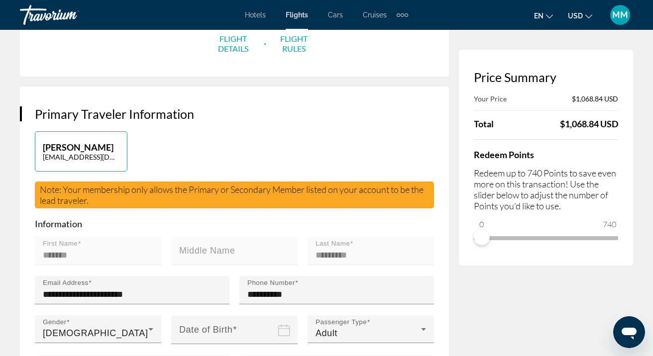
click at [287, 324] on icon "Date of birth" at bounding box center [283, 330] width 11 height 12
click at [221, 316] on input "Date of birth" at bounding box center [236, 337] width 130 height 43
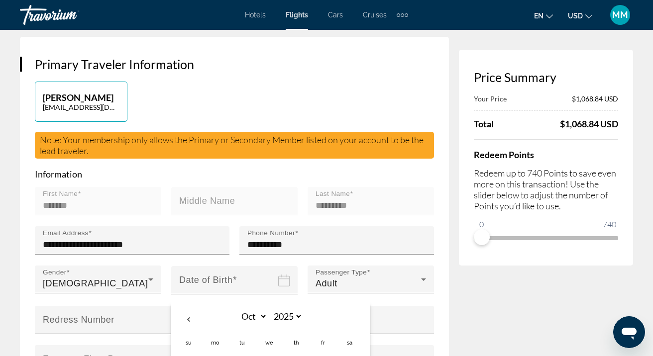
scroll to position [301, 0]
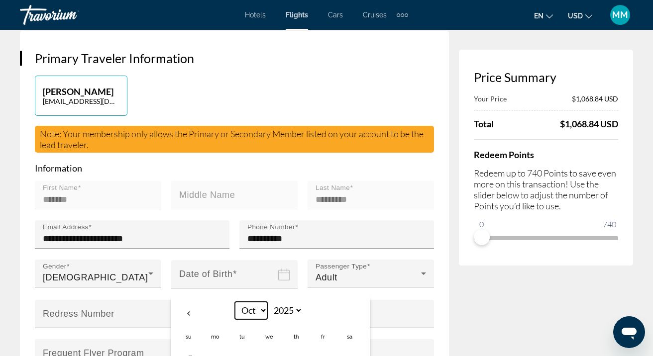
select select "*"
select select "****"
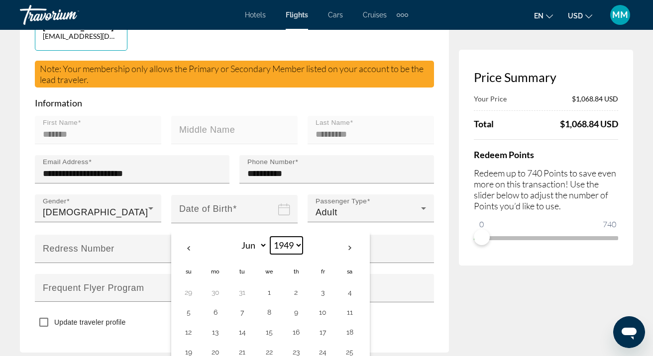
scroll to position [367, 0]
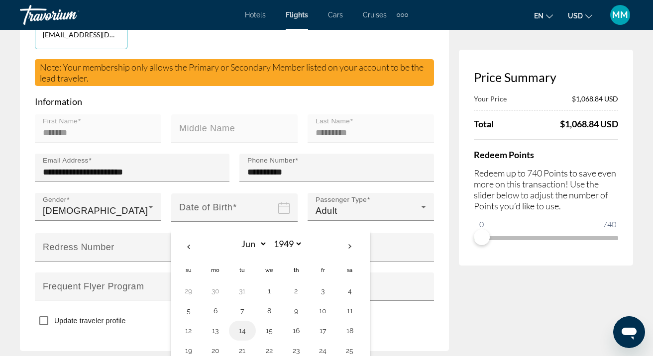
click at [242, 324] on button "14" at bounding box center [242, 331] width 16 height 14
type input "**********"
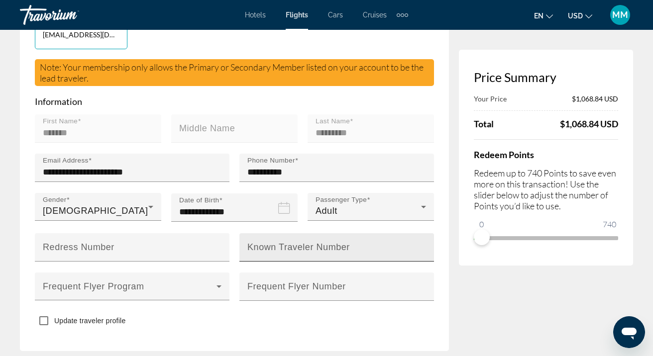
click at [284, 242] on mat-label "Known Traveler Number" at bounding box center [298, 247] width 103 height 10
click at [284, 246] on input "Known Traveler Number" at bounding box center [339, 252] width 185 height 12
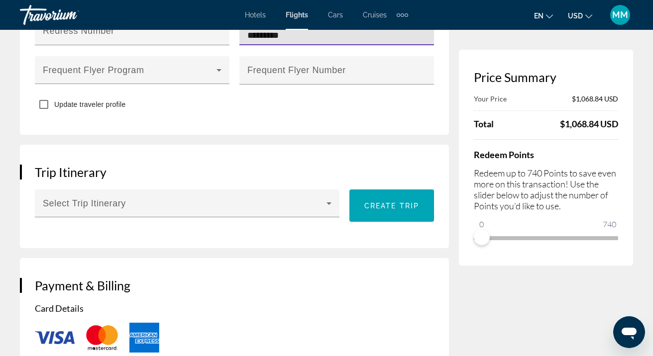
scroll to position [583, 0]
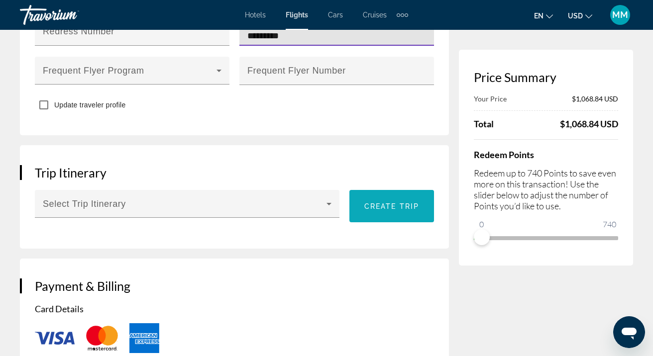
type input "*********"
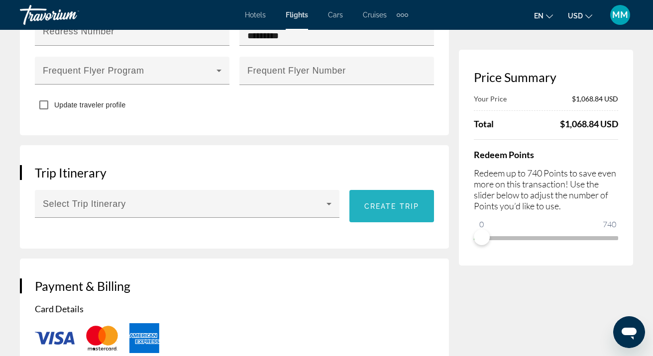
click at [385, 203] on span "Create trip" at bounding box center [391, 207] width 55 height 8
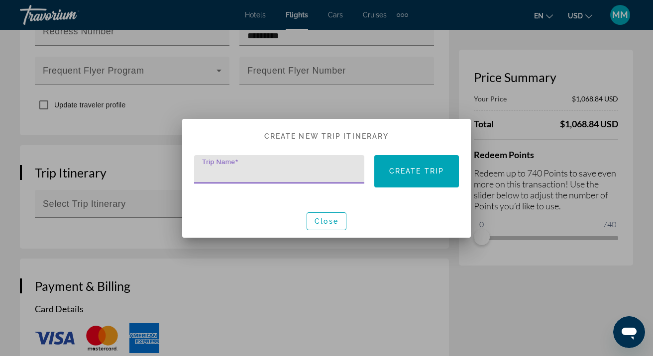
click at [288, 169] on input "Trip Name" at bounding box center [282, 174] width 160 height 12
type input "**********"
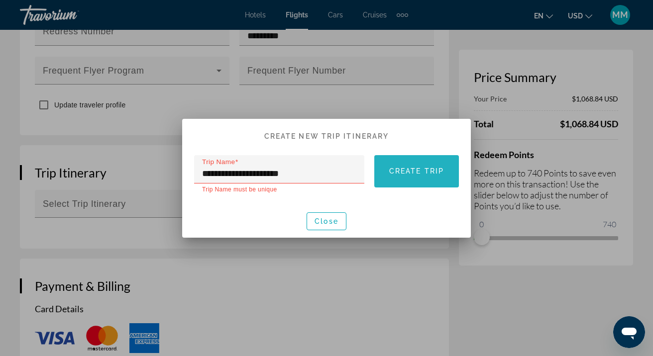
click at [425, 170] on span "Create trip" at bounding box center [416, 171] width 55 height 8
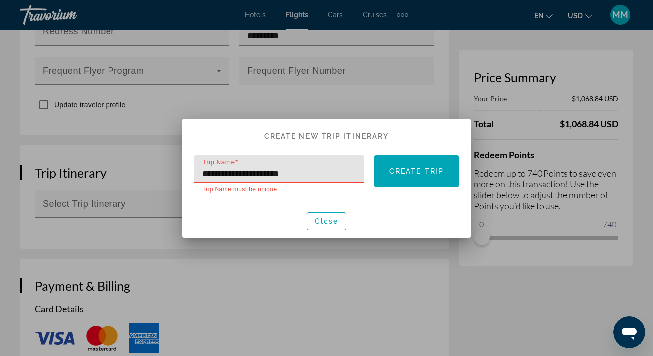
click at [263, 176] on input "**********" at bounding box center [282, 174] width 160 height 12
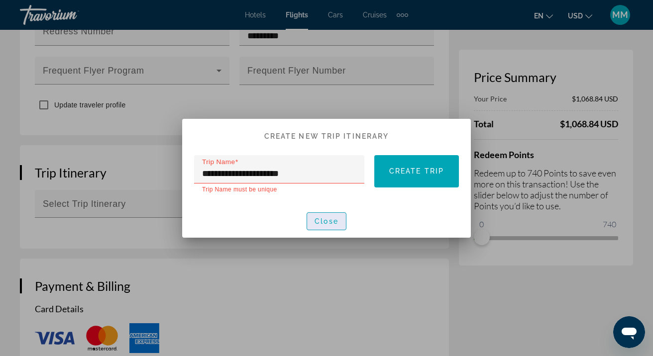
click at [333, 220] on span "Close" at bounding box center [327, 221] width 24 height 8
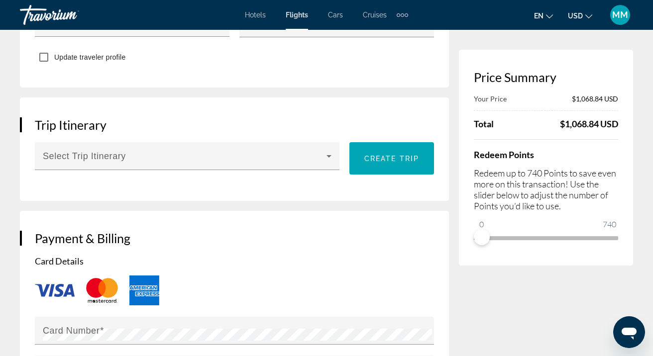
scroll to position [638, 0]
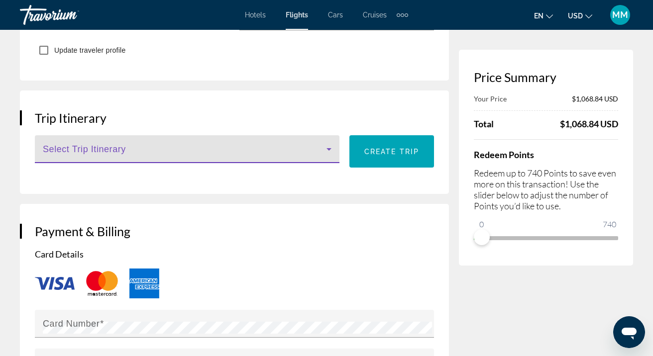
click at [328, 148] on icon "Main content" at bounding box center [328, 149] width 5 height 2
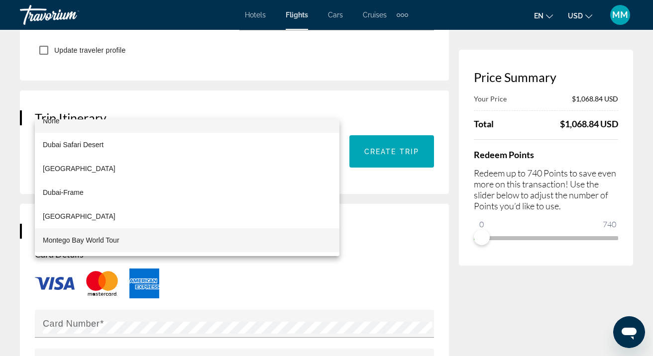
scroll to position [14, 0]
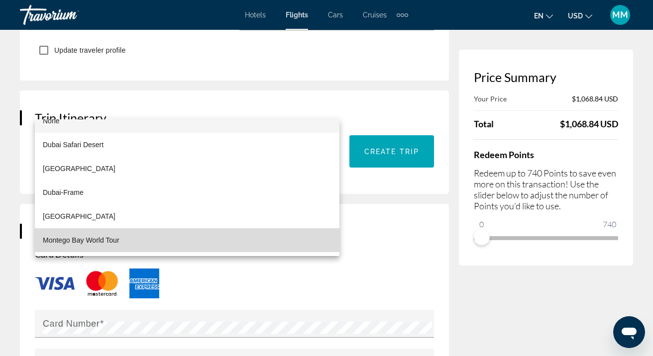
click at [113, 241] on span "Montego Bay World Tour" at bounding box center [81, 240] width 77 height 12
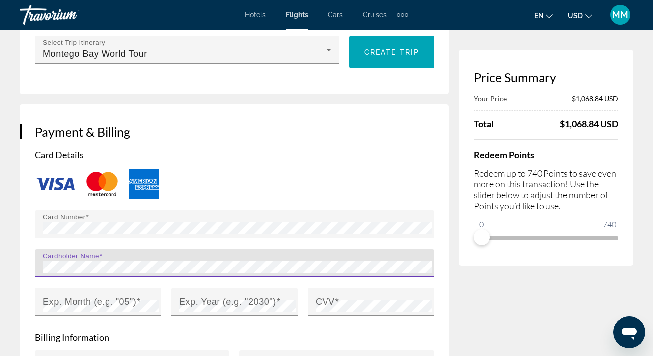
scroll to position [748, 0]
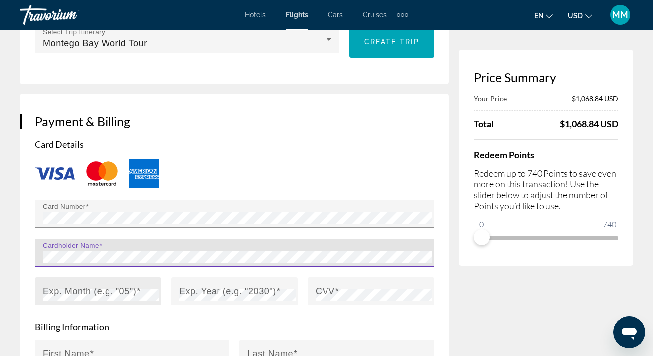
click at [94, 286] on mat-label "Exp. Month (e.g. "05")" at bounding box center [90, 291] width 94 height 10
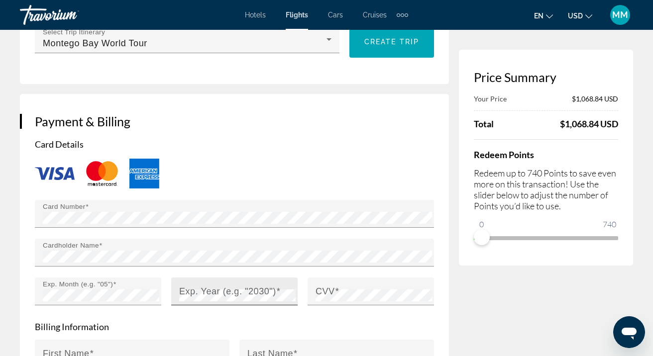
click at [195, 286] on mat-label "Exp. Year (e.g. "2030")" at bounding box center [227, 291] width 97 height 10
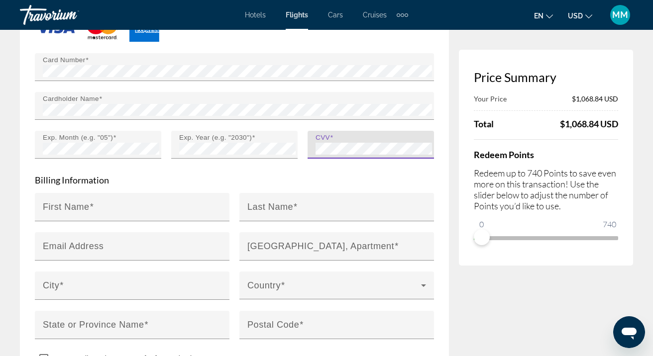
scroll to position [893, 0]
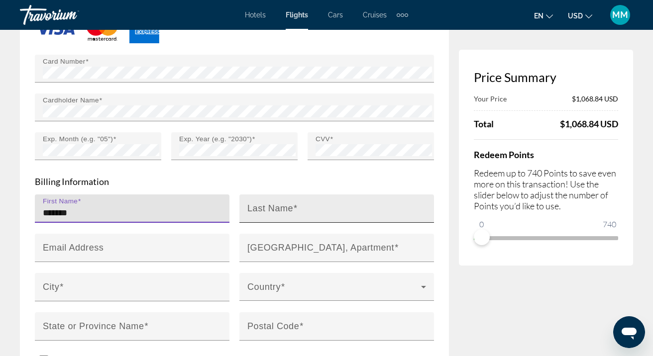
type input "*******"
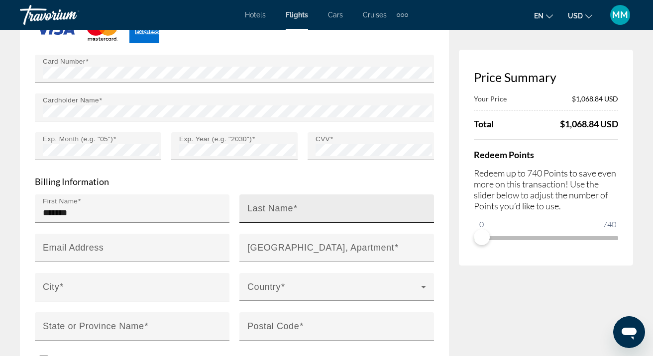
click at [281, 203] on mat-label "Last Name" at bounding box center [270, 208] width 46 height 10
click at [281, 207] on input "Last Name" at bounding box center [339, 213] width 185 height 12
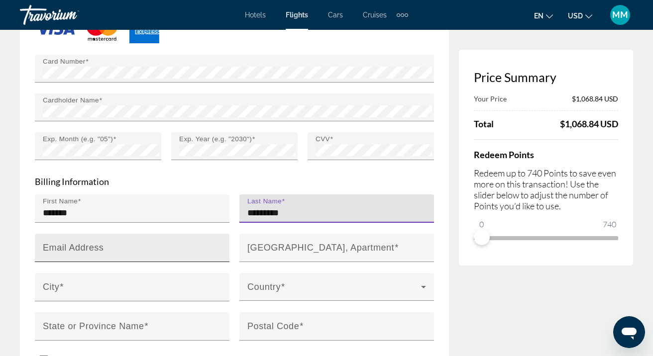
type input "*********"
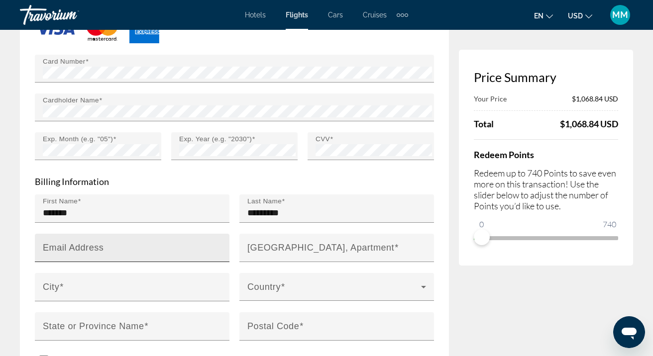
click at [158, 234] on div "Email Address" at bounding box center [135, 248] width 185 height 28
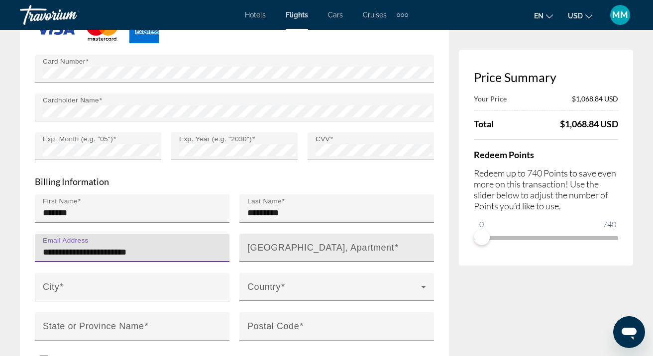
type input "**********"
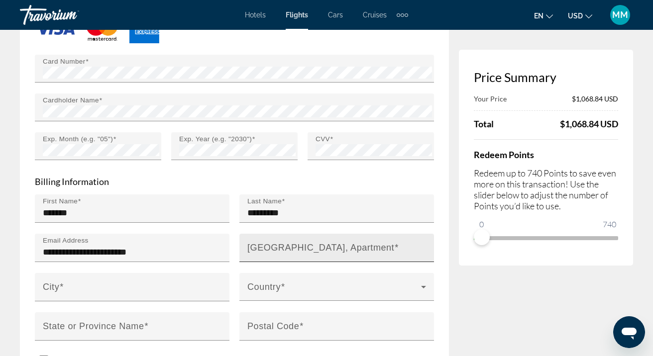
click at [276, 242] on mat-label "[GEOGRAPHIC_DATA], Apartment" at bounding box center [320, 247] width 147 height 10
click at [276, 246] on input "[GEOGRAPHIC_DATA], Apartment" at bounding box center [339, 252] width 185 height 12
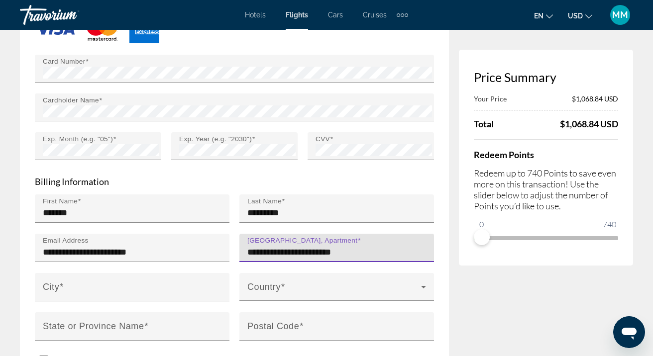
drag, startPoint x: 304, startPoint y: 208, endPoint x: 310, endPoint y: 207, distance: 6.1
click at [310, 246] on input "**********" at bounding box center [339, 252] width 185 height 12
click at [317, 246] on input "**********" at bounding box center [339, 252] width 185 height 12
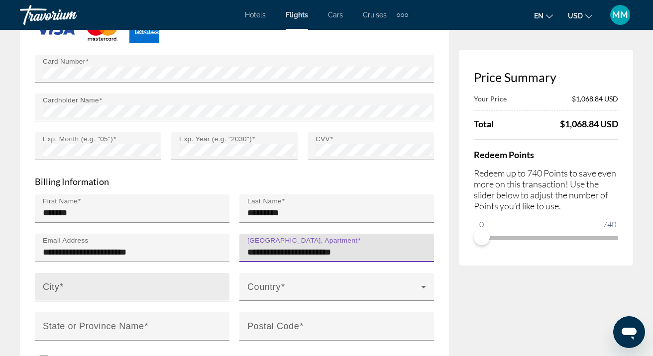
type input "**********"
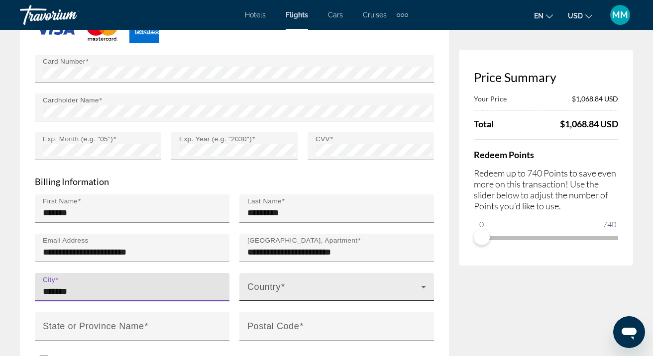
type input "*******"
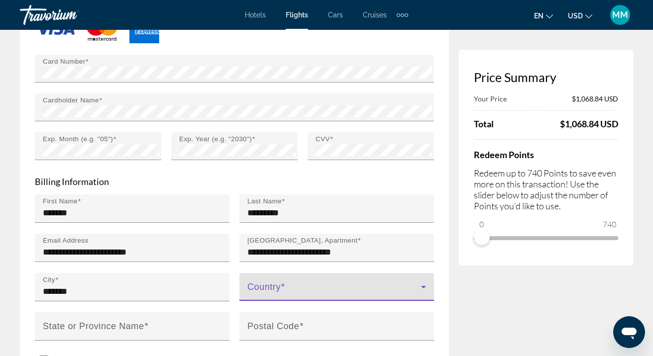
click at [282, 285] on span "Main content" at bounding box center [334, 291] width 174 height 12
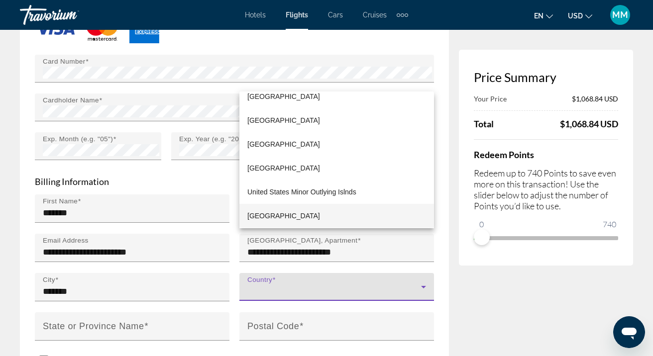
scroll to position [5716, 0]
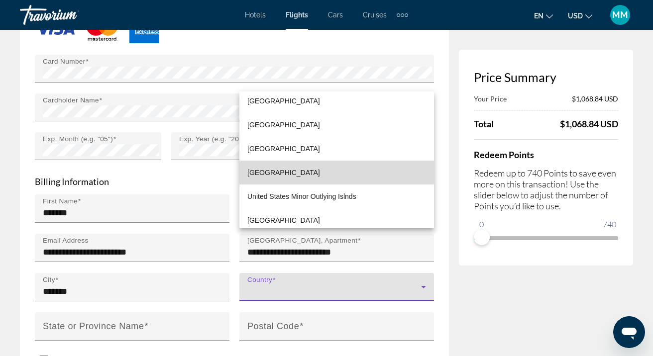
click at [292, 171] on span "[GEOGRAPHIC_DATA]" at bounding box center [283, 173] width 73 height 12
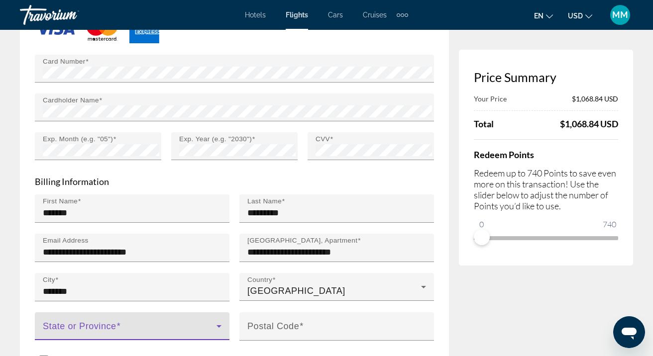
click at [219, 325] on icon "Main content" at bounding box center [218, 326] width 5 height 2
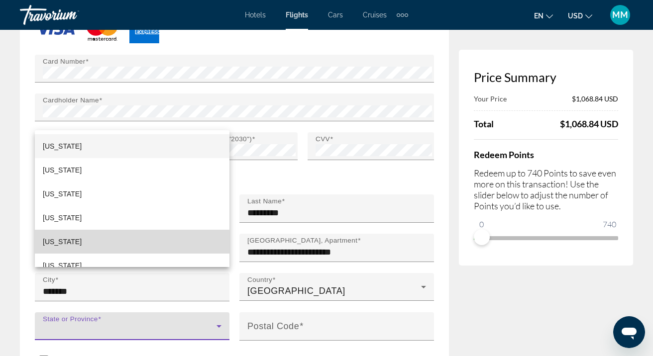
click at [75, 243] on mat-option "[US_STATE]" at bounding box center [132, 242] width 195 height 24
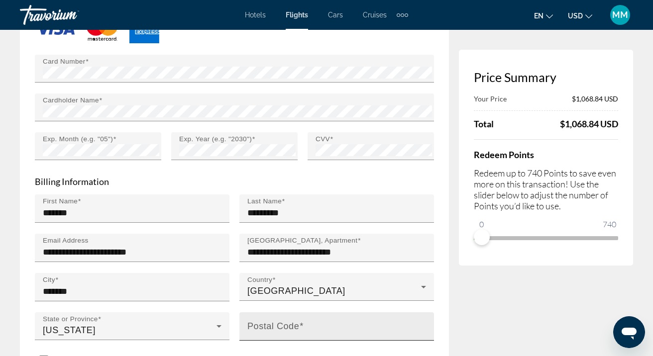
click at [267, 321] on mat-label "Postal Code" at bounding box center [273, 326] width 52 height 10
click at [267, 325] on input "Postal Code" at bounding box center [339, 331] width 185 height 12
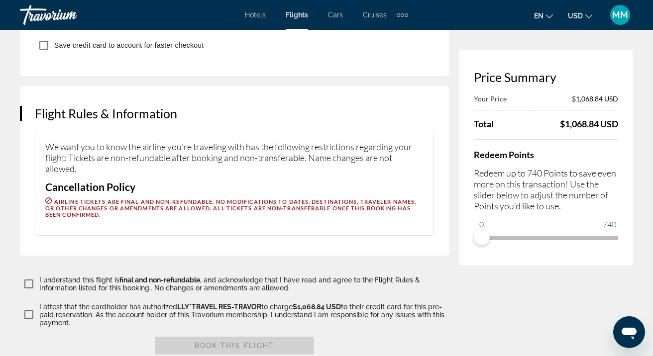
scroll to position [1210, 0]
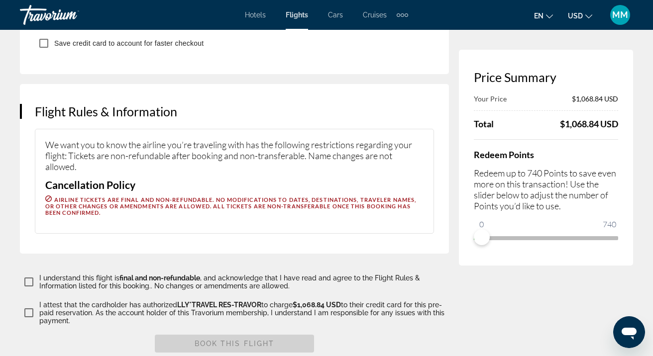
type input "*****"
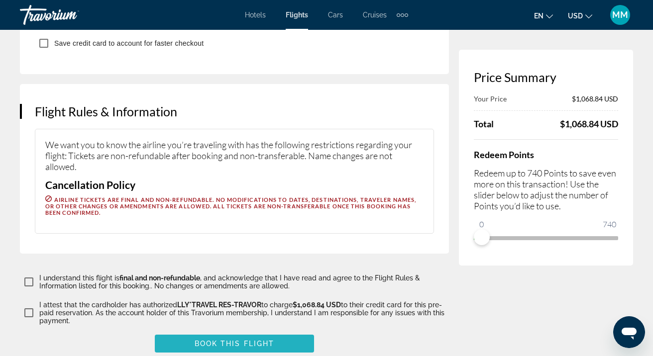
click at [240, 340] on span "Book this flight" at bounding box center [235, 344] width 80 height 8
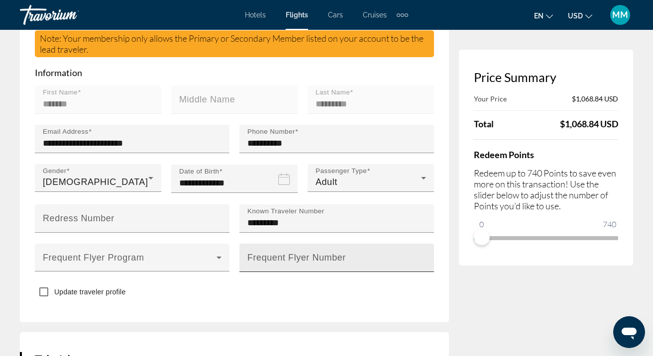
scroll to position [430, 0]
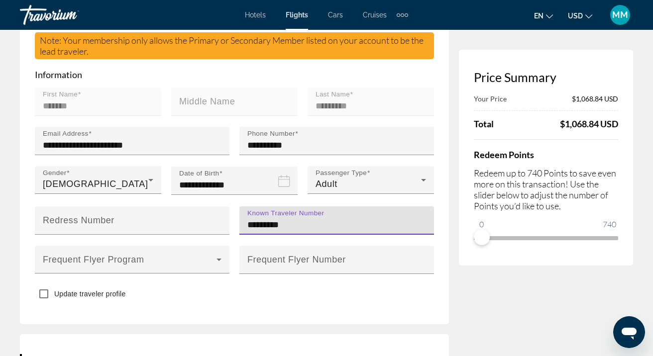
drag, startPoint x: 296, startPoint y: 182, endPoint x: 244, endPoint y: 180, distance: 51.3
click at [244, 207] on div "Known Traveler Number *********" at bounding box center [336, 221] width 195 height 28
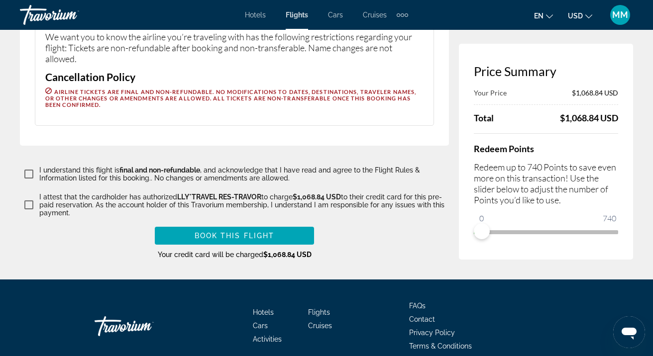
scroll to position [1354, 0]
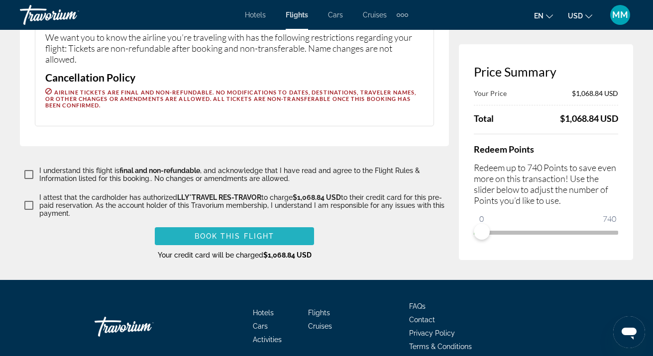
click at [235, 232] on span "Book this flight" at bounding box center [235, 236] width 80 height 8
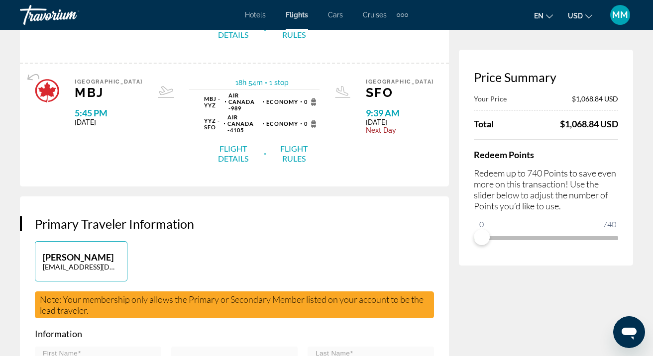
scroll to position [179, 0]
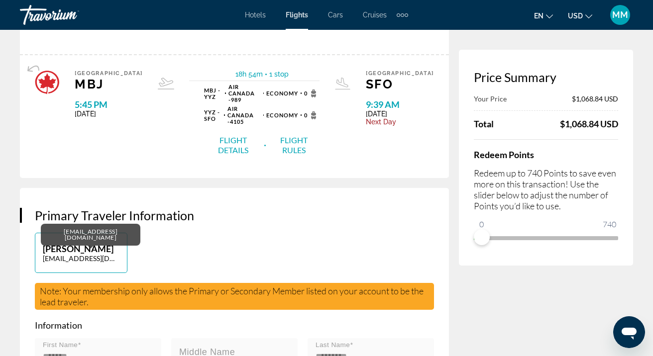
click at [115, 254] on p "[EMAIL_ADDRESS][DOMAIN_NAME]" at bounding box center [81, 258] width 77 height 8
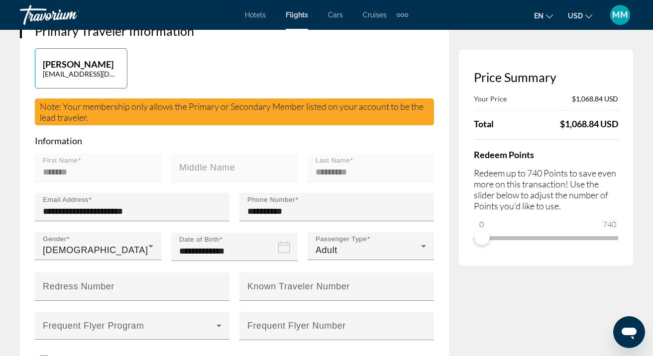
scroll to position [363, 0]
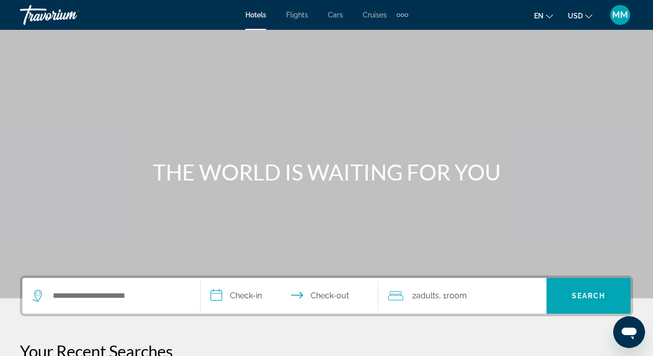
click at [301, 16] on span "Flights" at bounding box center [297, 15] width 22 height 8
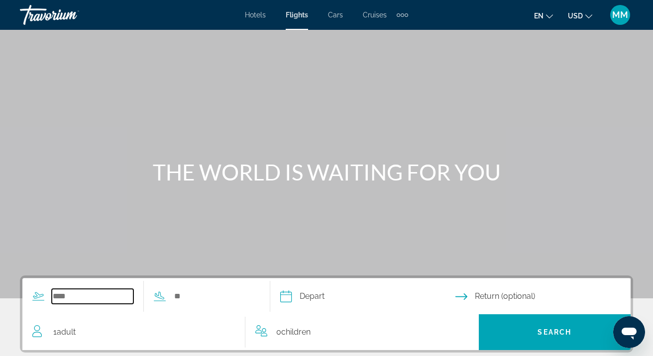
click at [90, 298] on input "Search widget" at bounding box center [93, 296] width 82 height 15
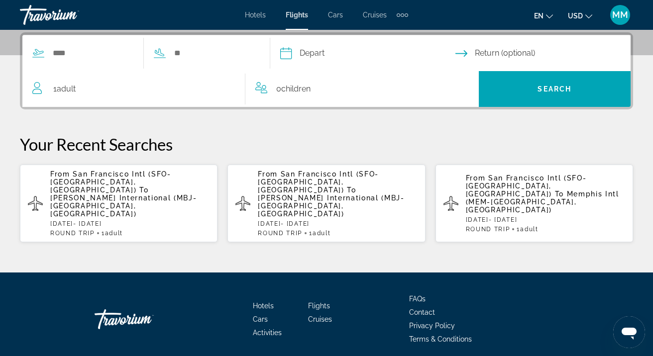
click at [138, 194] on span "[PERSON_NAME] International (MBJ-[GEOGRAPHIC_DATA], [GEOGRAPHIC_DATA])" at bounding box center [123, 206] width 146 height 24
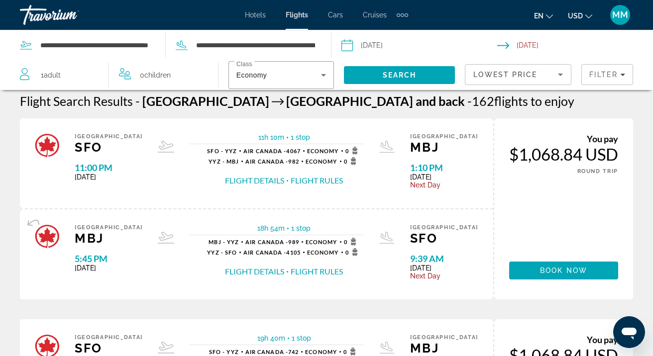
scroll to position [7, 0]
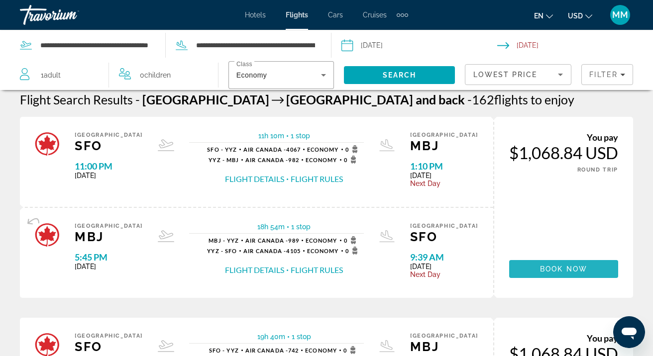
click at [556, 271] on span "Book now" at bounding box center [563, 269] width 47 height 8
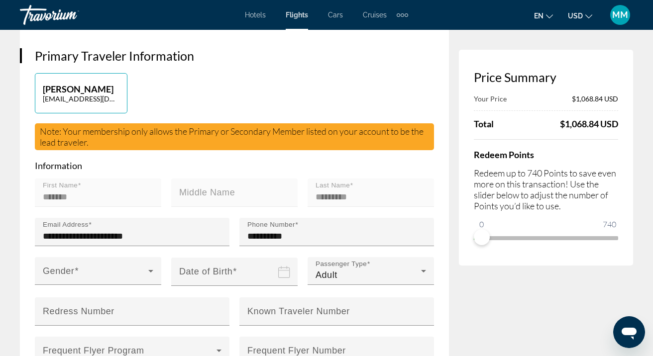
scroll to position [307, 0]
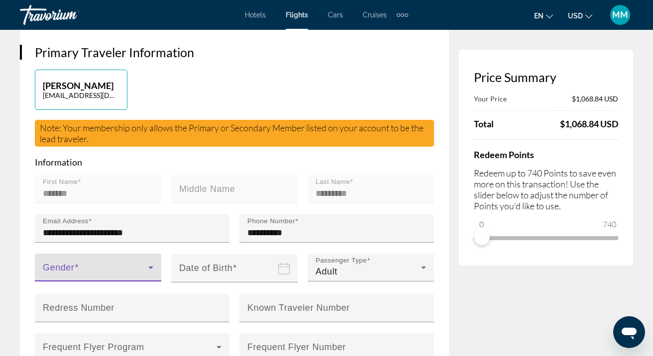
click at [150, 267] on icon "Main content" at bounding box center [150, 268] width 5 height 2
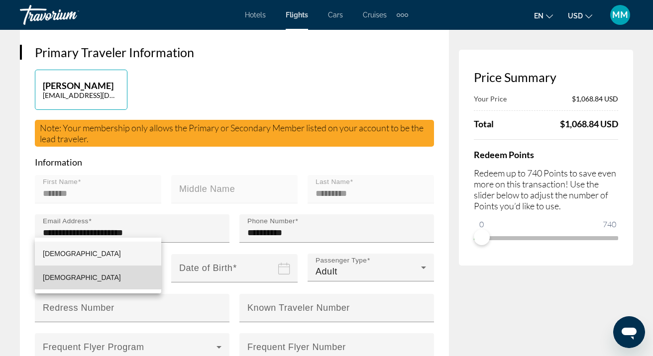
click at [99, 280] on mat-option "[DEMOGRAPHIC_DATA]" at bounding box center [98, 278] width 126 height 24
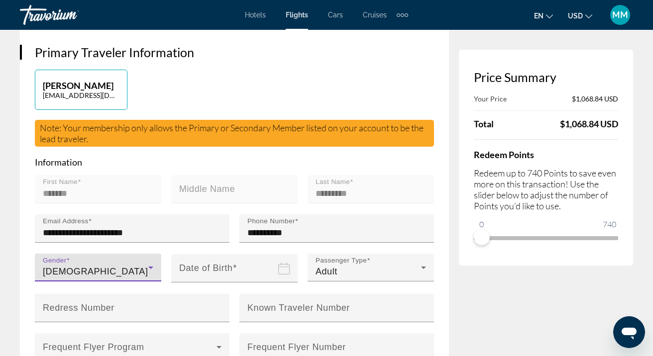
click at [286, 263] on icon "Date of birth" at bounding box center [284, 269] width 12 height 12
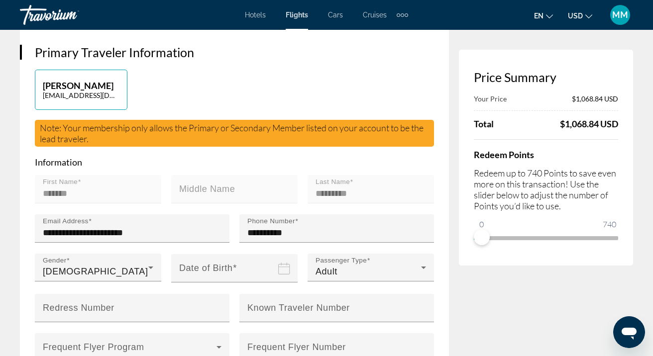
click at [229, 254] on input "Date of birth" at bounding box center [236, 275] width 130 height 43
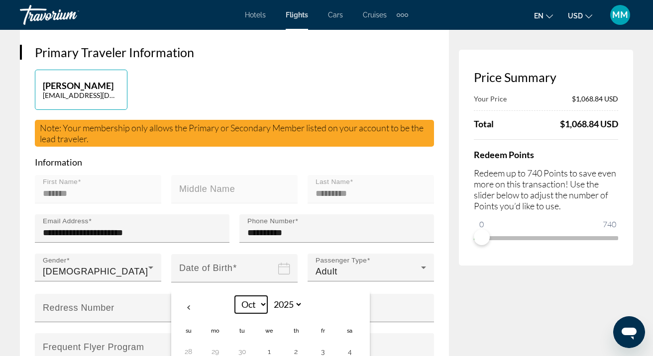
select select "*"
select select "****"
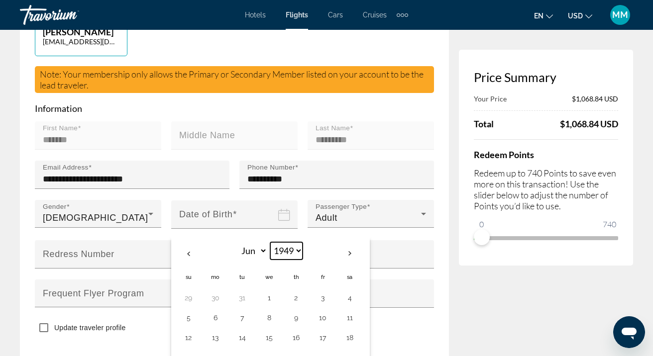
scroll to position [363, 0]
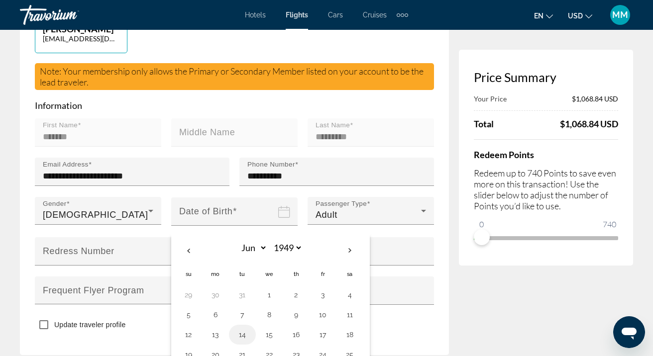
click at [244, 328] on button "14" at bounding box center [242, 335] width 16 height 14
type input "**********"
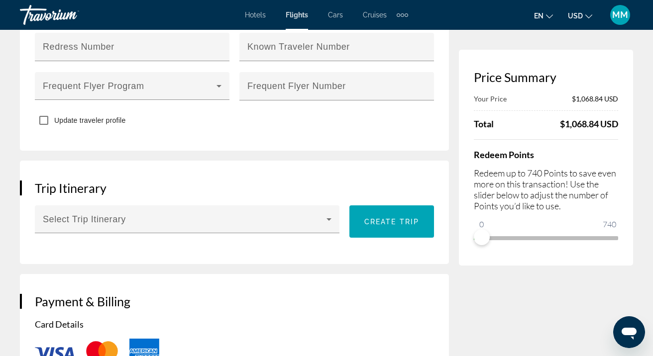
scroll to position [575, 0]
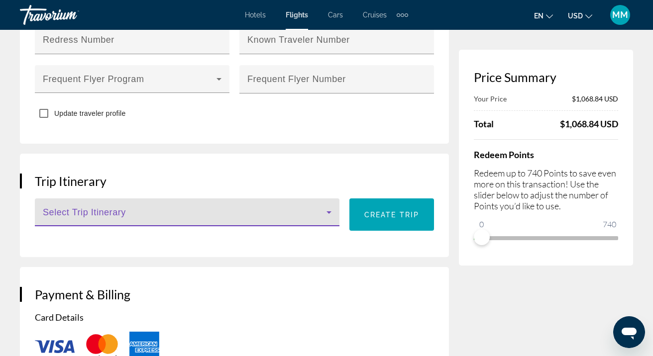
click at [328, 212] on icon "Main content" at bounding box center [328, 213] width 5 height 2
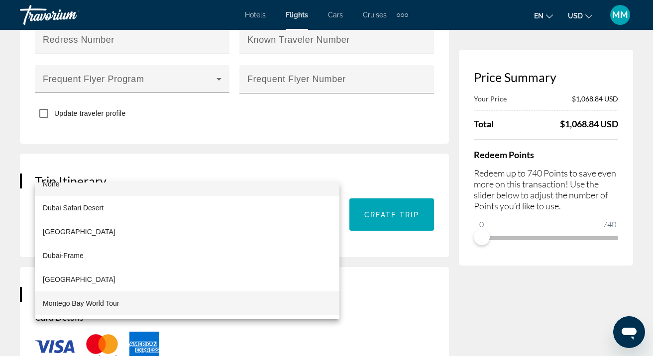
scroll to position [14, 0]
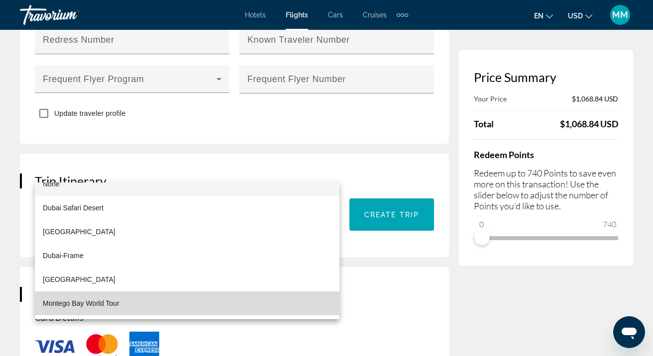
click at [107, 305] on span "Montego Bay World Tour" at bounding box center [81, 304] width 77 height 12
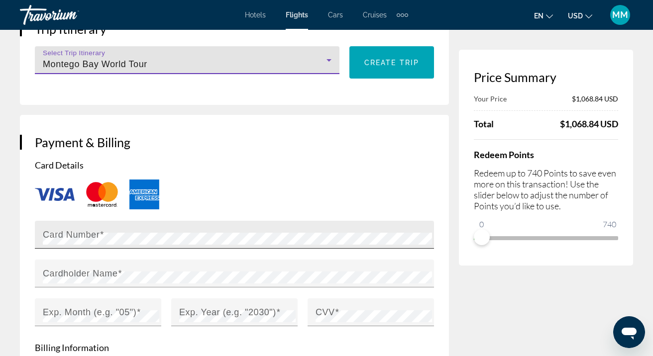
scroll to position [731, 0]
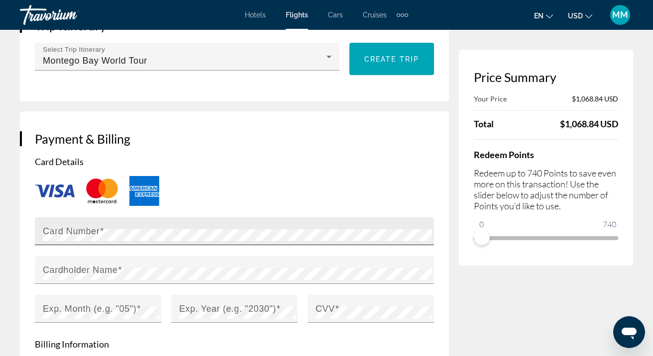
click at [94, 226] on mat-label "Card Number" at bounding box center [71, 231] width 57 height 10
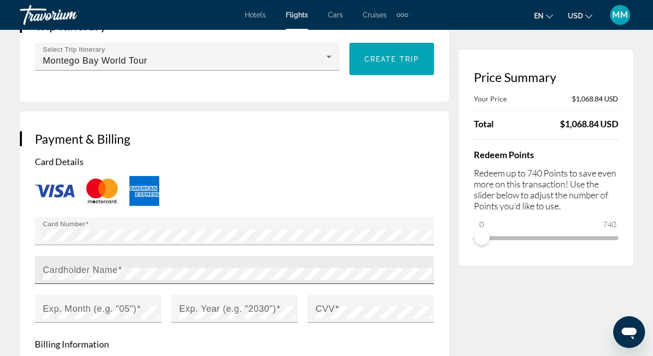
click at [76, 265] on mat-label "Cardholder Name" at bounding box center [80, 270] width 75 height 10
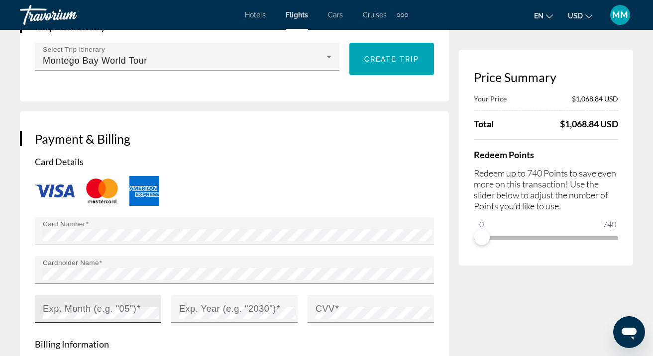
click at [60, 304] on mat-label "Exp. Month (e.g. "05")" at bounding box center [90, 309] width 94 height 10
click at [188, 304] on mat-label "Exp. Year (e.g. "2030")" at bounding box center [227, 309] width 97 height 10
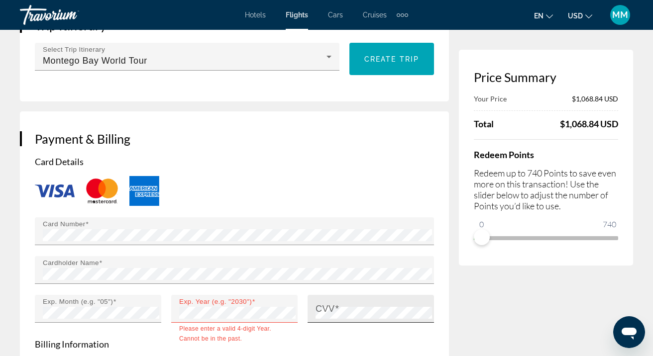
click at [328, 304] on mat-label "CVV" at bounding box center [325, 309] width 19 height 10
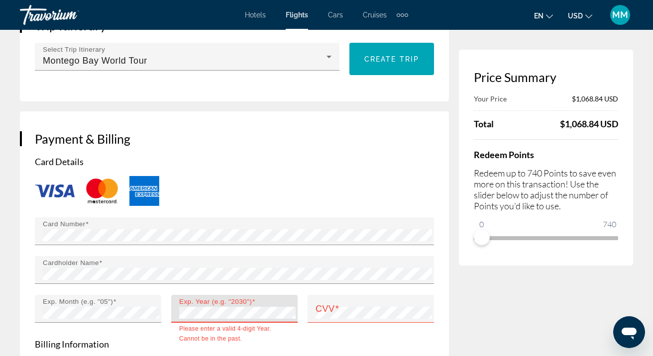
click at [175, 295] on div "Exp. Year (e.g. "2030")" at bounding box center [234, 309] width 126 height 28
click at [203, 298] on mat-label "Exp. Year (e.g. "2030")" at bounding box center [215, 301] width 73 height 7
click at [177, 295] on div "Exp. Year (e.g. "2030")" at bounding box center [234, 309] width 126 height 28
click at [175, 295] on div "Exp. Year (e.g. "2030")" at bounding box center [234, 309] width 126 height 28
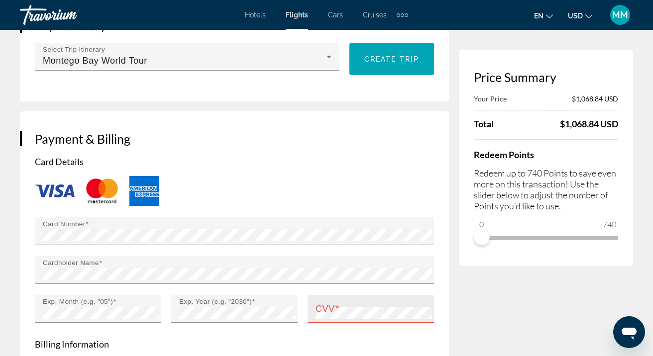
click at [318, 304] on mat-label "CVV" at bounding box center [325, 309] width 19 height 10
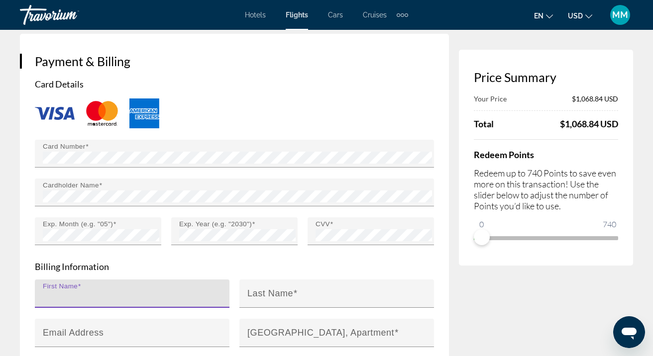
scroll to position [813, 0]
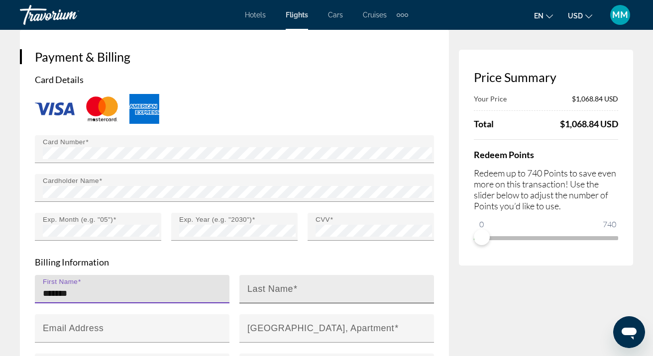
type input "*******"
click at [269, 284] on mat-label "Last Name" at bounding box center [270, 289] width 46 height 10
click at [269, 288] on input "Last Name" at bounding box center [339, 294] width 185 height 12
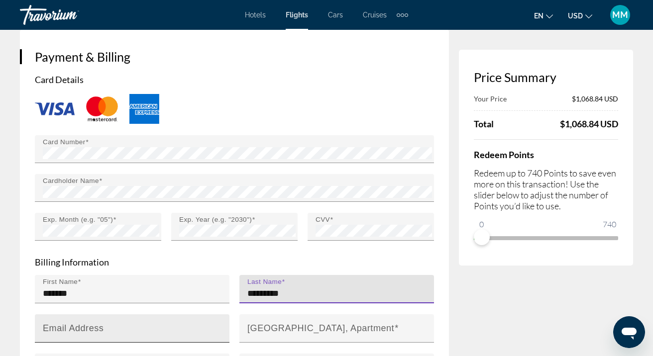
type input "*********"
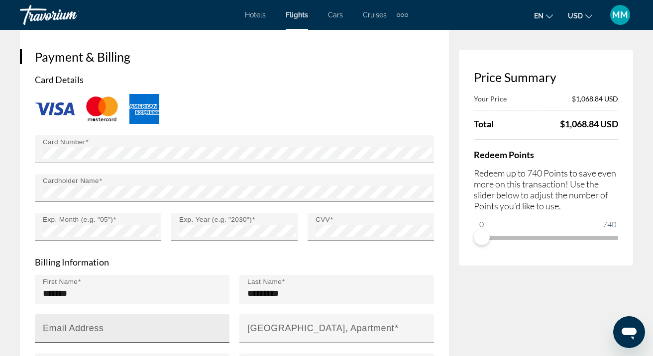
click at [130, 315] on div "Email Address" at bounding box center [135, 329] width 185 height 28
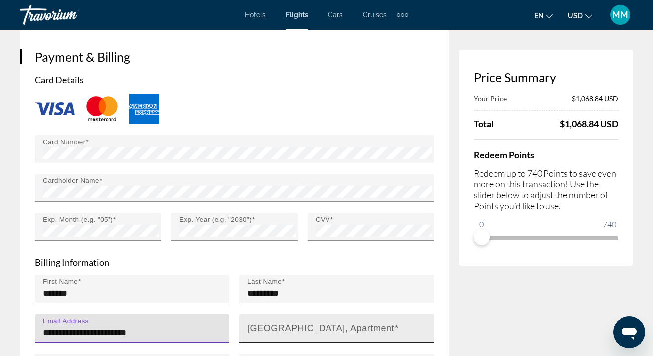
type input "**********"
click at [283, 323] on mat-label "[GEOGRAPHIC_DATA], Apartment" at bounding box center [320, 328] width 147 height 10
click at [283, 327] on input "[GEOGRAPHIC_DATA], Apartment" at bounding box center [339, 333] width 185 height 12
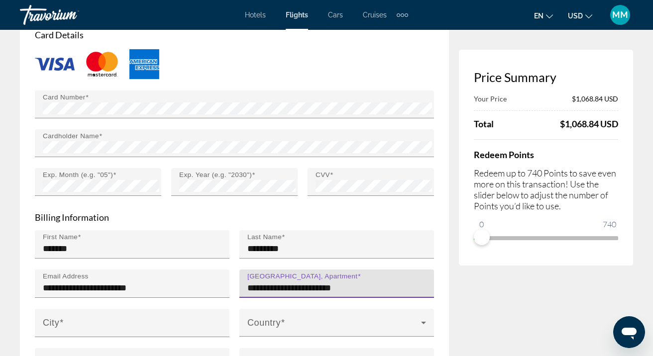
scroll to position [861, 0]
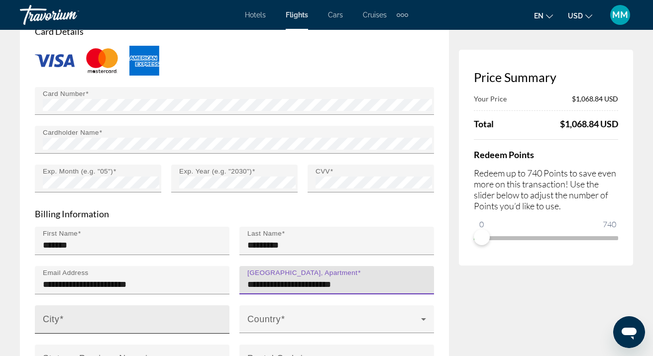
type input "**********"
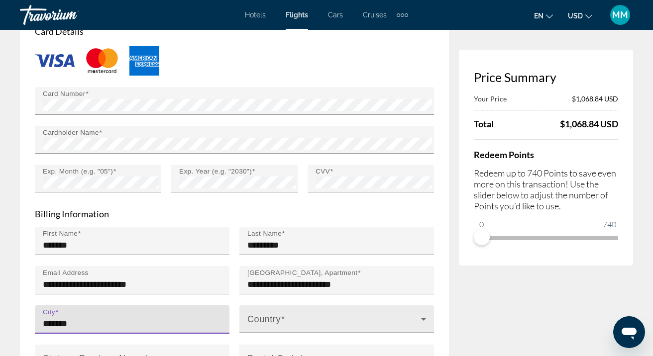
type input "*******"
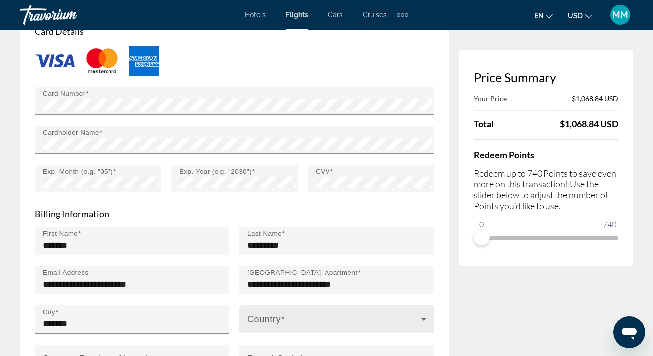
click at [257, 314] on mat-label "Country" at bounding box center [263, 319] width 33 height 10
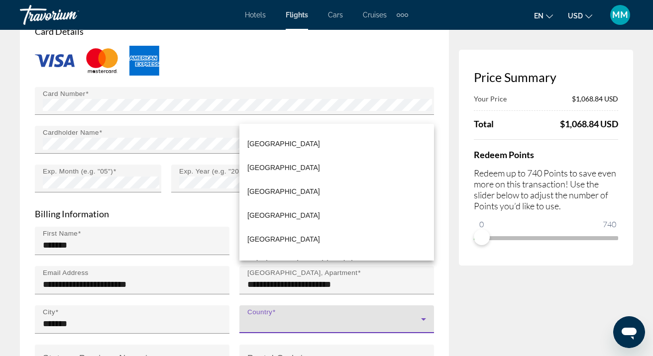
scroll to position [5700, 0]
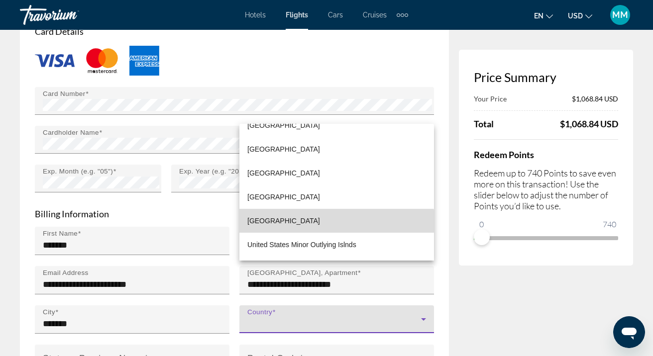
click at [317, 222] on span "[GEOGRAPHIC_DATA]" at bounding box center [283, 221] width 73 height 12
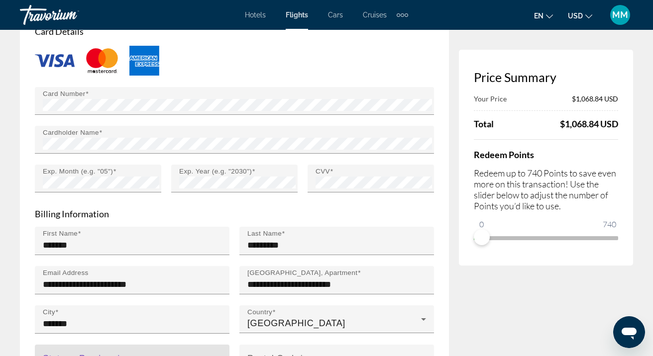
click at [219, 353] on icon "Main content" at bounding box center [219, 359] width 12 height 12
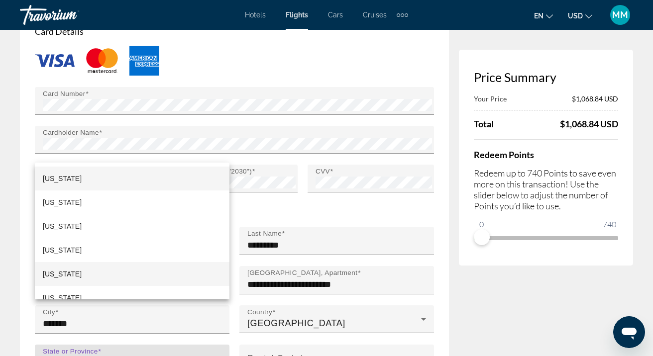
click at [85, 272] on mat-option "[US_STATE]" at bounding box center [132, 274] width 195 height 24
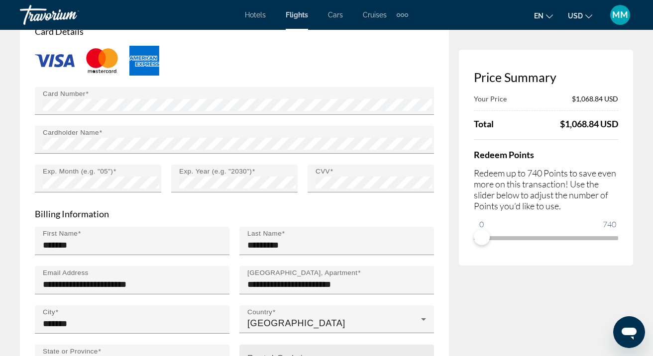
click at [262, 353] on mat-label "Postal Code" at bounding box center [273, 358] width 52 height 10
click at [262, 356] on input "Postal Code" at bounding box center [339, 363] width 185 height 12
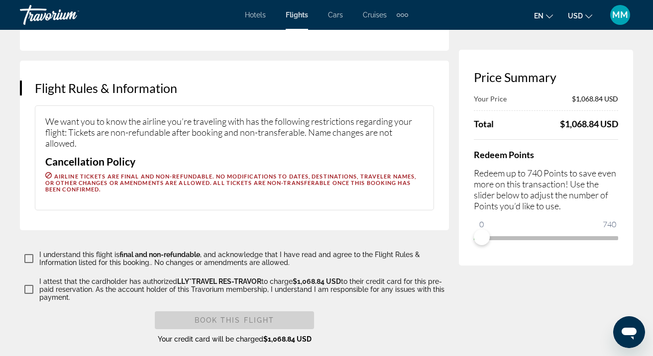
scroll to position [1252, 0]
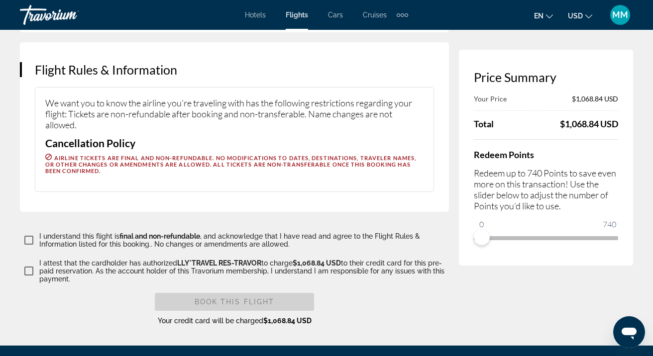
type input "*****"
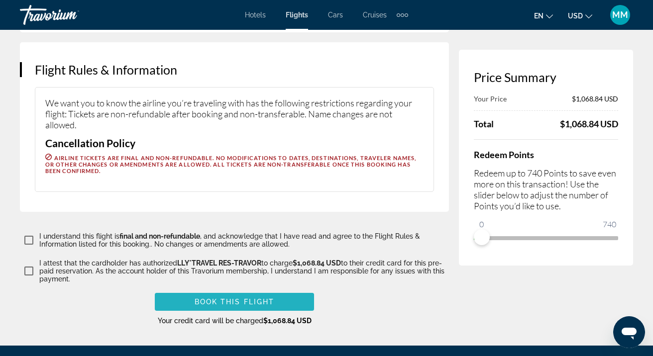
click at [252, 298] on span "Book this flight" at bounding box center [235, 302] width 80 height 8
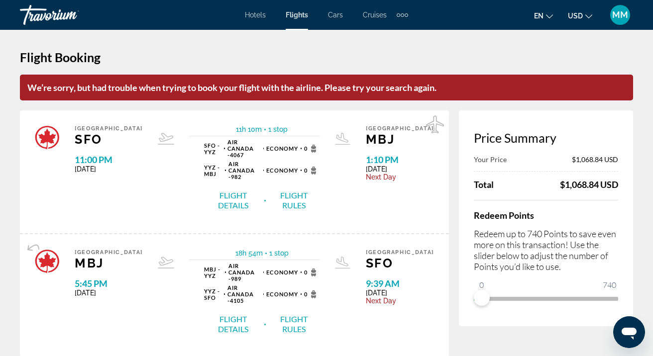
scroll to position [0, 0]
click at [450, 84] on p "We’re sorry, but had trouble when trying to book your flight with the airline. …" at bounding box center [326, 88] width 613 height 26
